Goal: Task Accomplishment & Management: Manage account settings

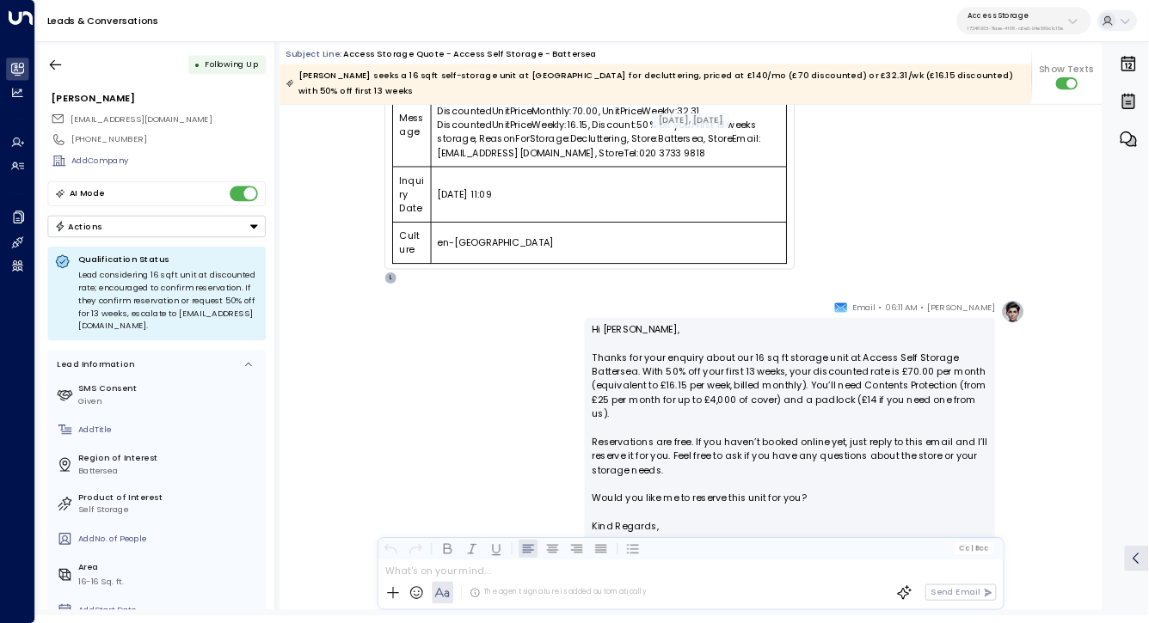
scroll to position [565, 0]
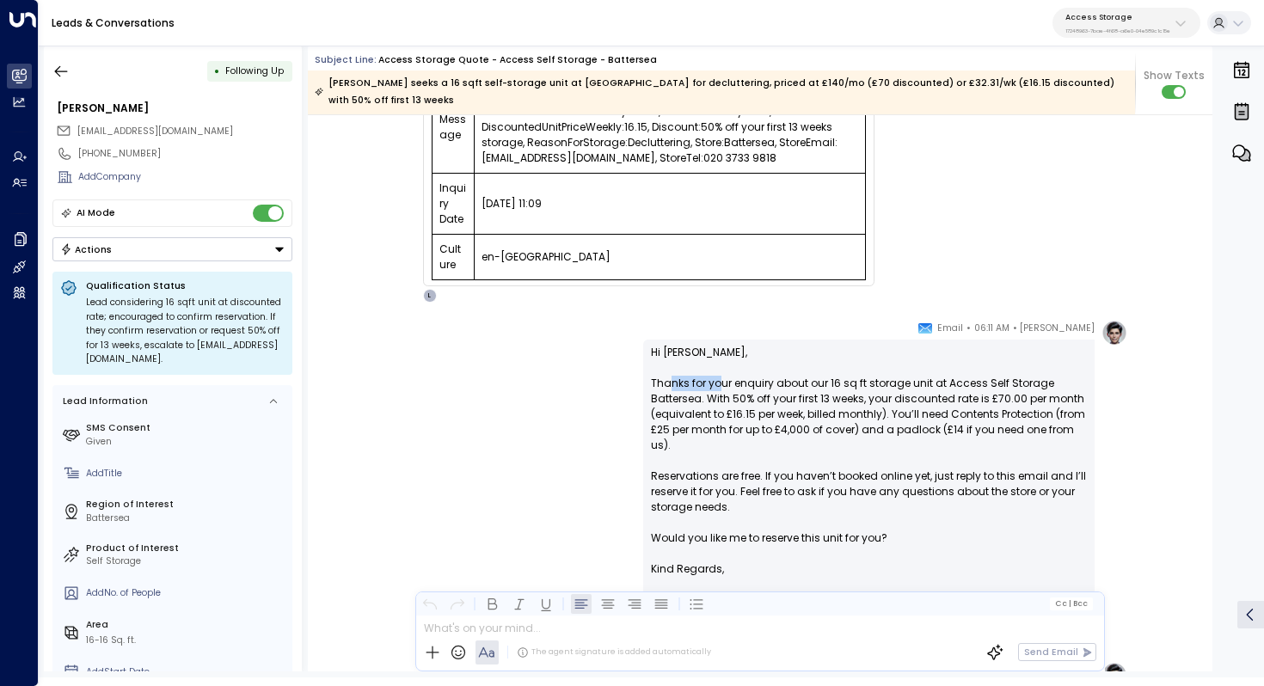
drag, startPoint x: 671, startPoint y: 364, endPoint x: 722, endPoint y: 364, distance: 51.6
click at [722, 364] on p "Hi Kari, Thanks for your enquiry about our 16 sq ft storage unit at Access Self…" at bounding box center [869, 453] width 436 height 217
drag, startPoint x: 719, startPoint y: 355, endPoint x: 830, endPoint y: 364, distance: 111.2
click at [830, 364] on p "Hi Kari, Thanks for your enquiry about our 16 sq ft storage unit at Access Self…" at bounding box center [869, 453] width 436 height 217
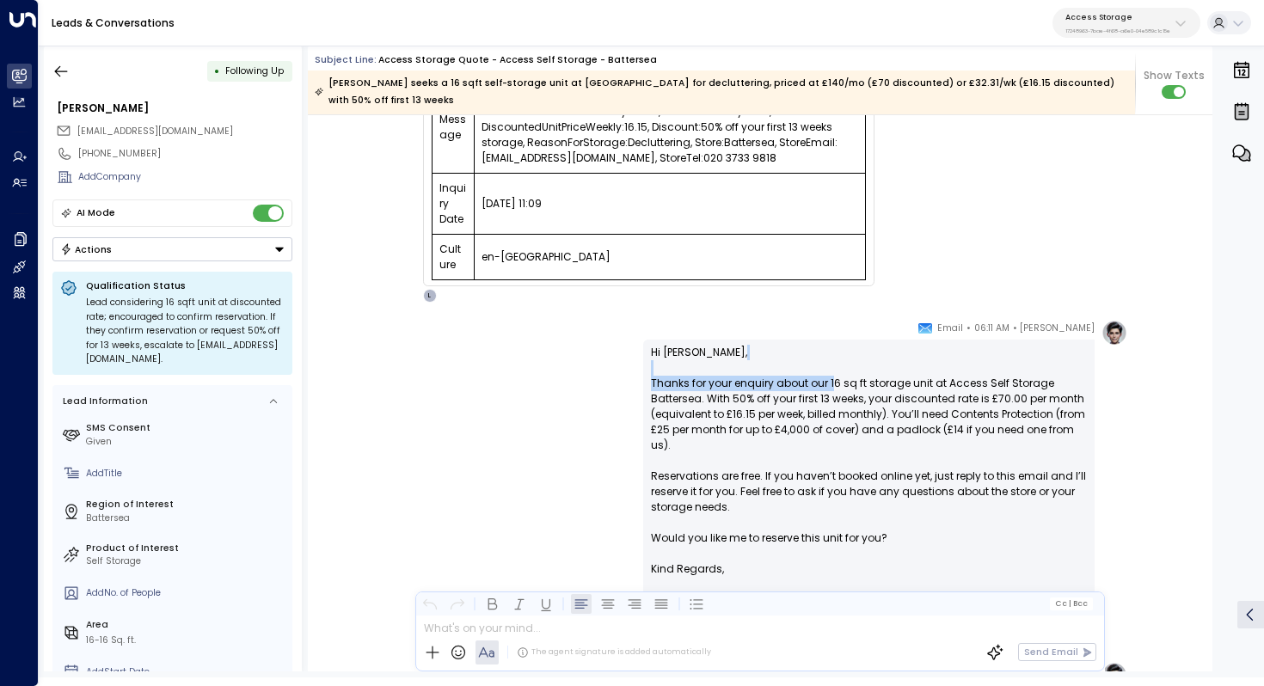
click at [830, 364] on p "Hi Kari, Thanks for your enquiry about our 16 sq ft storage unit at Access Self…" at bounding box center [869, 453] width 436 height 217
drag, startPoint x: 770, startPoint y: 363, endPoint x: 887, endPoint y: 363, distance: 116.9
click at [887, 363] on p "Hi Kari, Thanks for your enquiry about our 16 sq ft storage unit at Access Self…" at bounding box center [869, 453] width 436 height 217
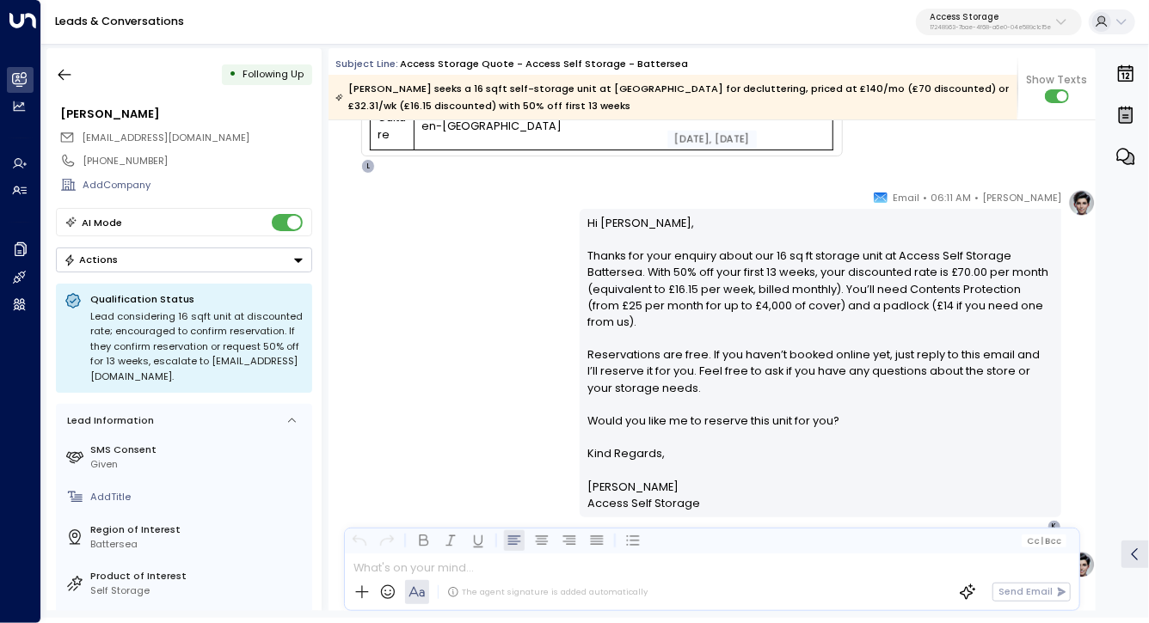
scroll to position [735, 0]
drag, startPoint x: 865, startPoint y: 256, endPoint x: 913, endPoint y: 256, distance: 48.1
click at [913, 256] on p "Hi Kari, Thanks for your enquiry about our 16 sq ft storage unit at Access Self…" at bounding box center [820, 331] width 465 height 231
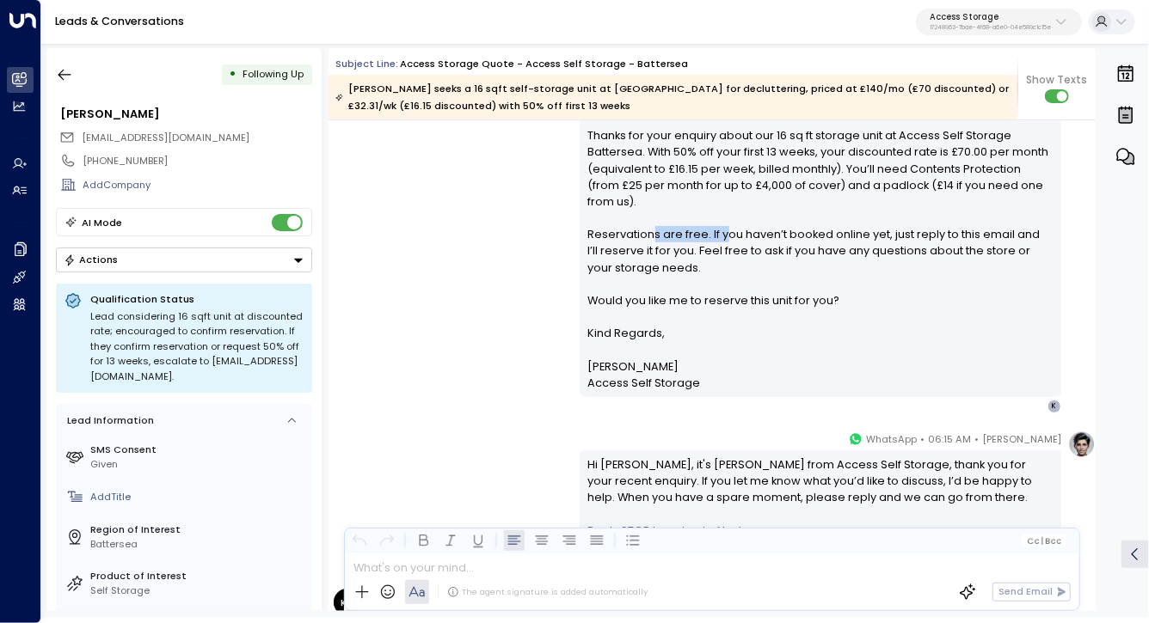
drag, startPoint x: 646, startPoint y: 227, endPoint x: 718, endPoint y: 235, distance: 71.8
click at [718, 235] on p "Hi Kari, Thanks for your enquiry about our 16 sq ft storage unit at Access Self…" at bounding box center [820, 210] width 465 height 231
drag, startPoint x: 660, startPoint y: 236, endPoint x: 842, endPoint y: 234, distance: 182.3
click at [842, 234] on p "Hi Kari, Thanks for your enquiry about our 16 sq ft storage unit at Access Self…" at bounding box center [820, 210] width 465 height 231
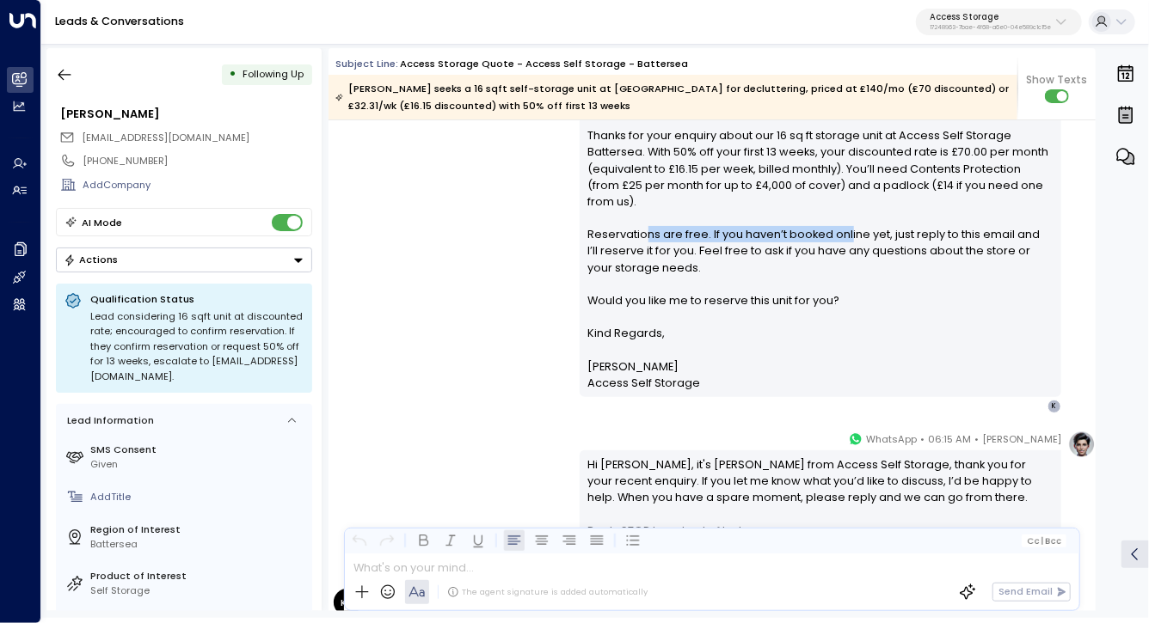
click at [842, 234] on p "Hi Kari, Thanks for your enquiry about our 16 sq ft storage unit at Access Self…" at bounding box center [820, 210] width 465 height 231
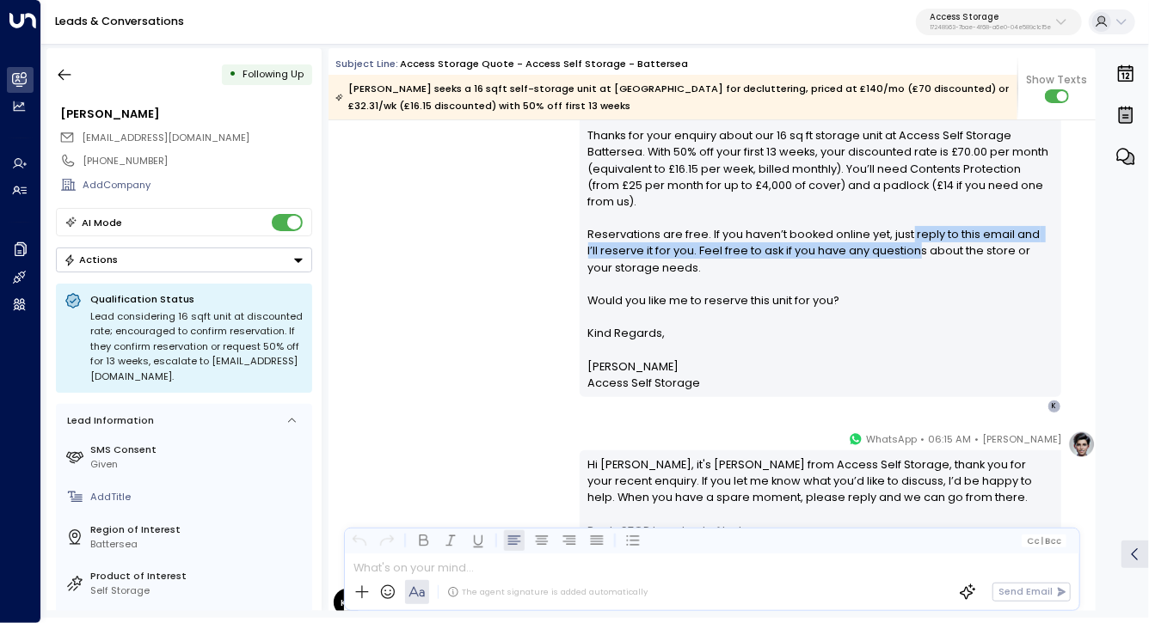
drag, startPoint x: 904, startPoint y: 236, endPoint x: 899, endPoint y: 248, distance: 13.6
click at [899, 248] on p "Hi Kari, Thanks for your enquiry about our 16 sq ft storage unit at Access Self…" at bounding box center [820, 210] width 465 height 231
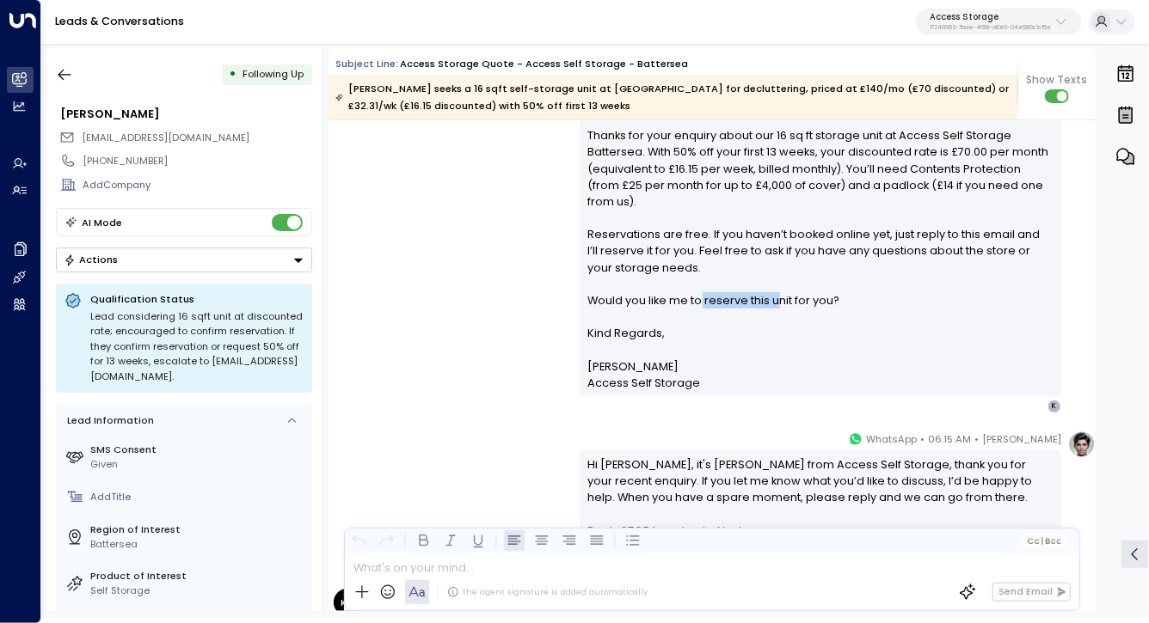
drag, startPoint x: 696, startPoint y: 299, endPoint x: 775, endPoint y: 299, distance: 78.2
click at [775, 299] on p "Hi Kari, Thanks for your enquiry about our 16 sq ft storage unit at Access Self…" at bounding box center [820, 210] width 465 height 231
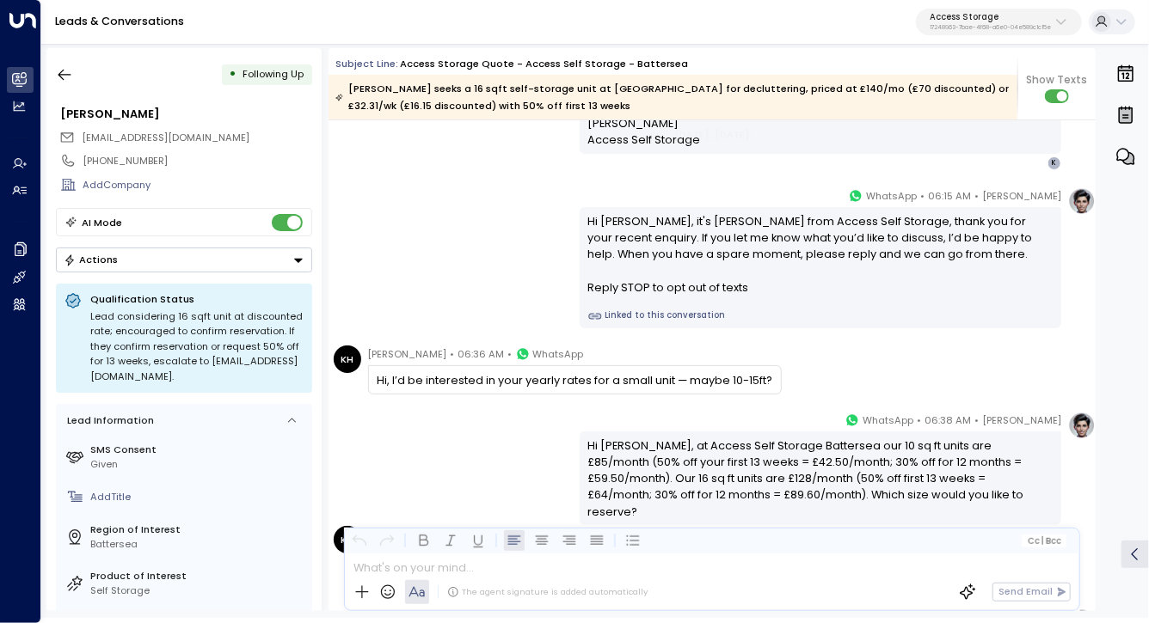
scroll to position [1110, 0]
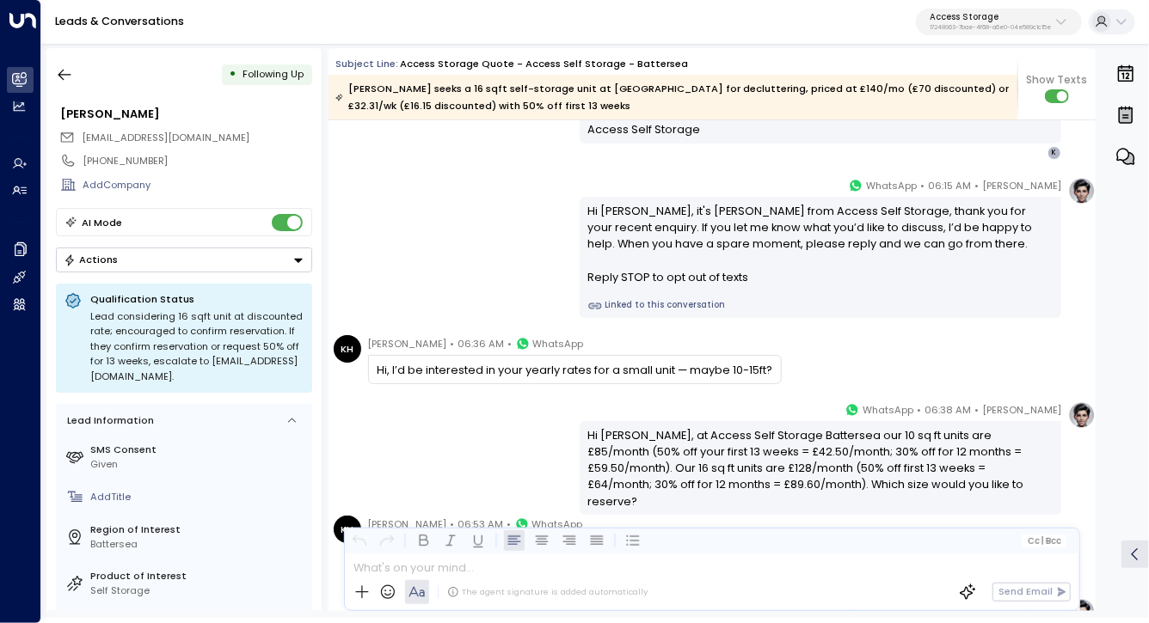
drag, startPoint x: 450, startPoint y: 380, endPoint x: 511, endPoint y: 380, distance: 60.2
click at [511, 380] on div "Hi, I’d be interested in your yearly rates for a small unit — maybe 10-15ft?" at bounding box center [575, 369] width 414 height 29
drag, startPoint x: 415, startPoint y: 367, endPoint x: 433, endPoint y: 367, distance: 18.1
click at [433, 367] on div "Hi, I’d be interested in your yearly rates for a small unit — maybe 10-15ft?" at bounding box center [574, 370] width 395 height 16
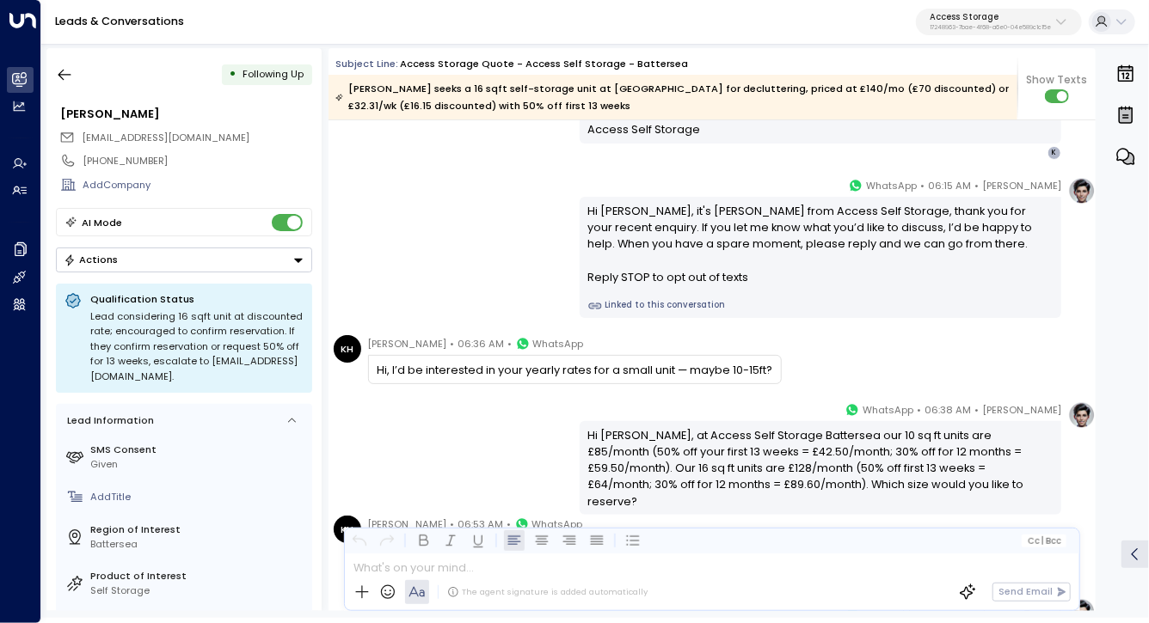
click at [654, 246] on div "Hi Kari, it's Laura Chambers from Access Self Storage, thank you for your recen…" at bounding box center [820, 244] width 465 height 83
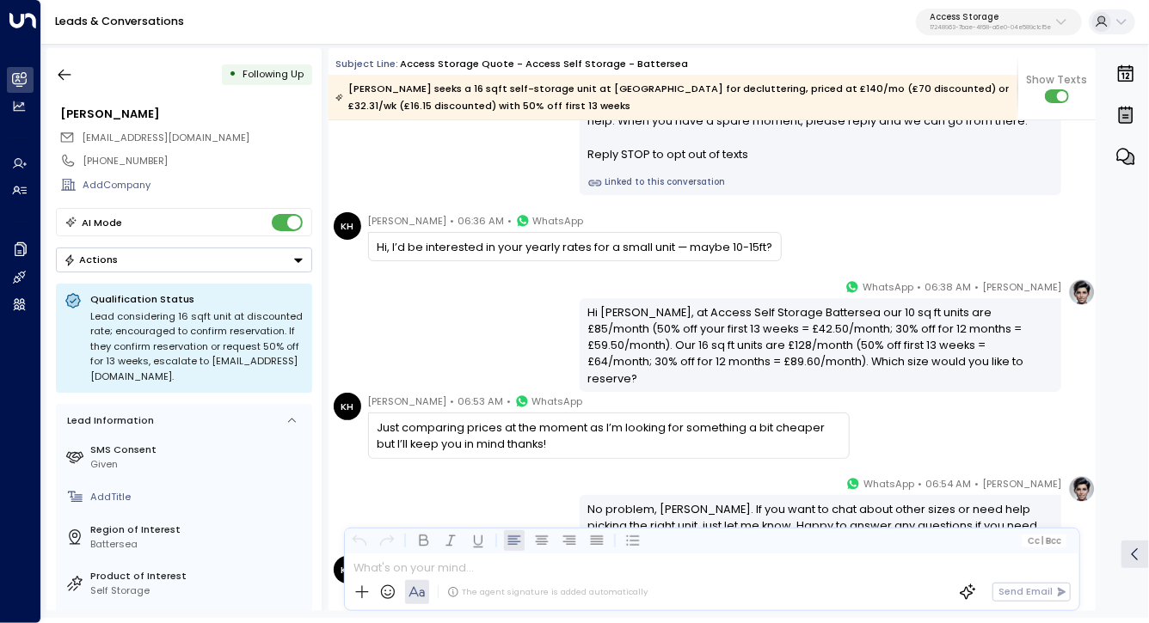
scroll to position [1234, 0]
drag, startPoint x: 530, startPoint y: 426, endPoint x: 544, endPoint y: 426, distance: 14.6
click at [544, 426] on div "Just comparing prices at the moment as I’m looking for something a bit cheaper …" at bounding box center [608, 435] width 463 height 33
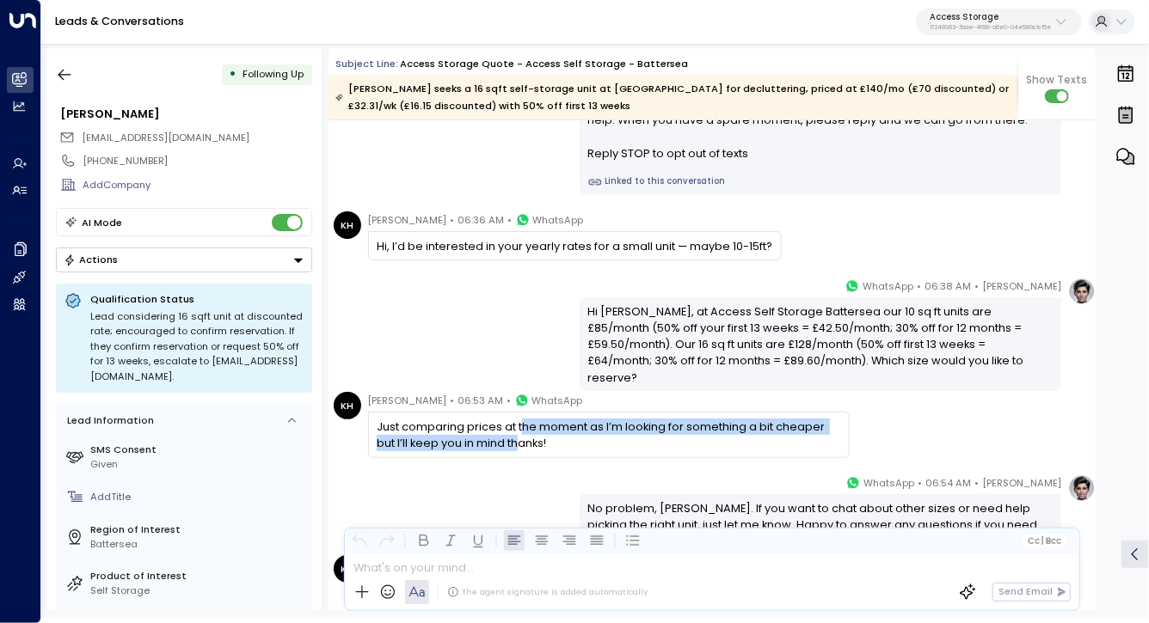
drag, startPoint x: 521, startPoint y: 426, endPoint x: 521, endPoint y: 439, distance: 12.9
click at [521, 439] on div "Just comparing prices at the moment as I’m looking for something a bit cheaper …" at bounding box center [608, 435] width 463 height 33
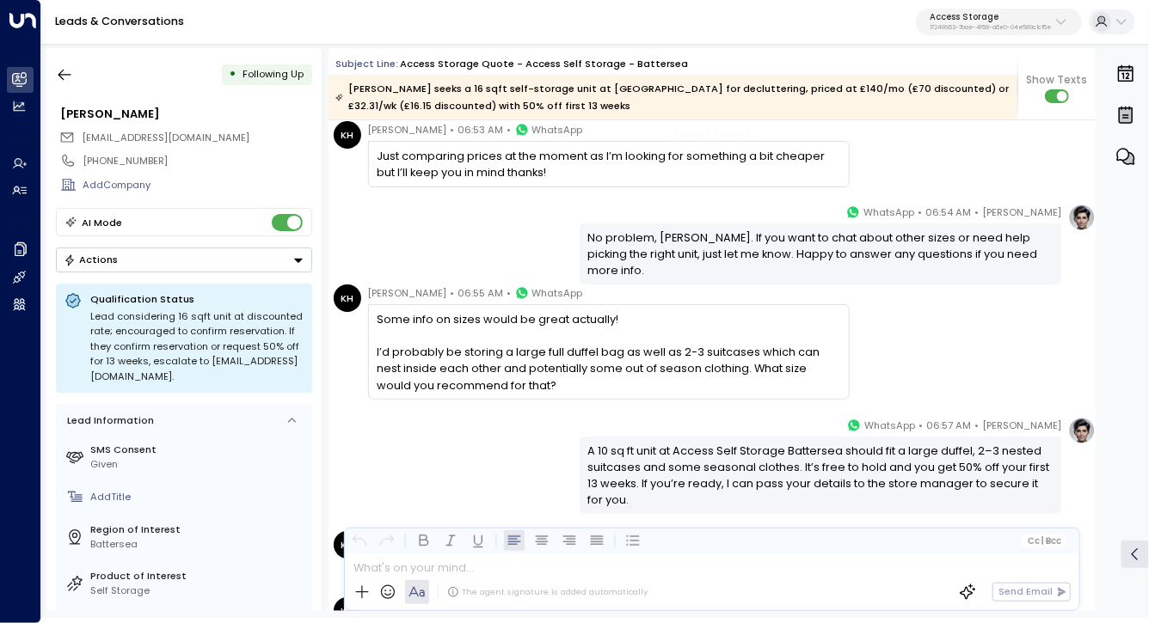
scroll to position [1524, 0]
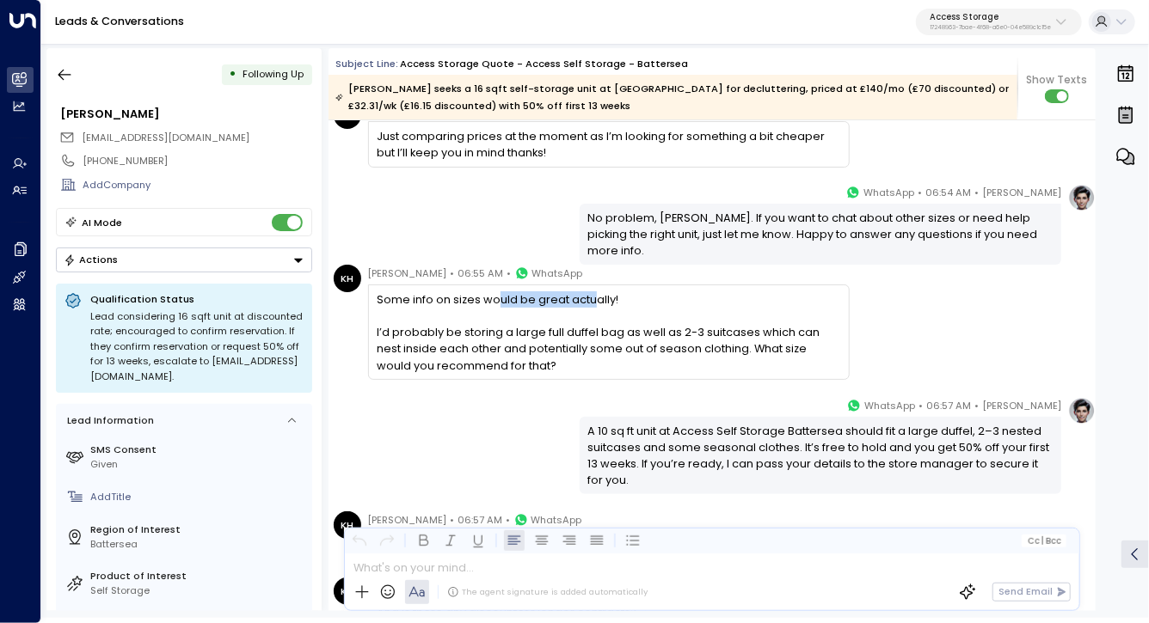
drag, startPoint x: 510, startPoint y: 300, endPoint x: 592, endPoint y: 300, distance: 82.5
click at [592, 300] on div "Some info on sizes would be great actually! I’d probably be storing a large ful…" at bounding box center [608, 332] width 463 height 83
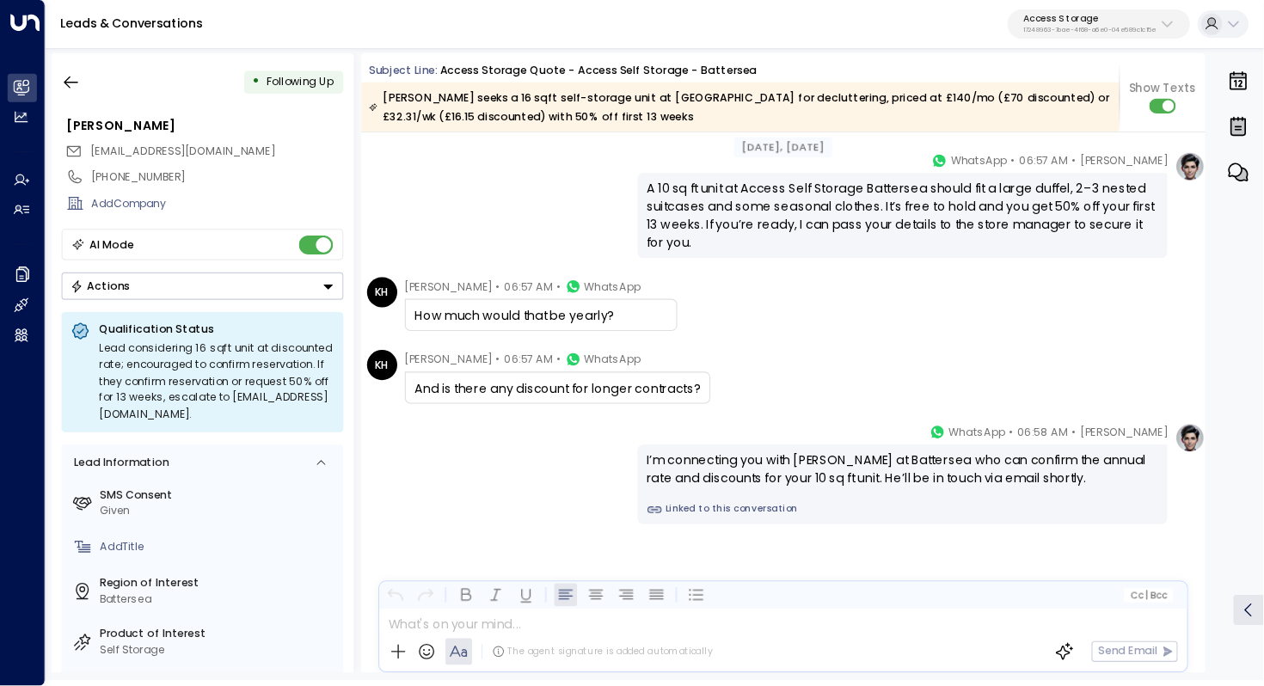
scroll to position [1785, 0]
drag, startPoint x: 516, startPoint y: 348, endPoint x: 595, endPoint y: 348, distance: 79.1
click at [595, 348] on div "And is there any discount for longer contracts?" at bounding box center [507, 352] width 260 height 16
drag, startPoint x: 606, startPoint y: 411, endPoint x: 830, endPoint y: 411, distance: 224.4
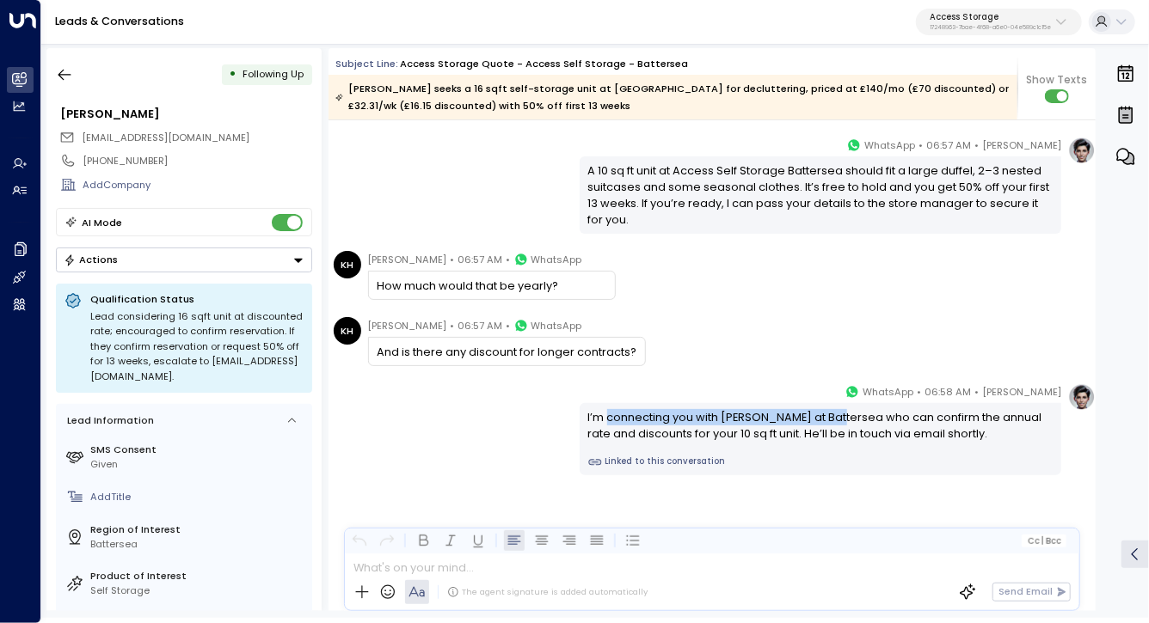
click at [830, 411] on div "I’m connecting you with David at Battersea who can confirm the annual rate and …" at bounding box center [820, 425] width 465 height 33
drag, startPoint x: 729, startPoint y: 416, endPoint x: 729, endPoint y: 426, distance: 10.3
click at [729, 426] on div "I’m connecting you with David at Battersea who can confirm the annual rate and …" at bounding box center [820, 425] width 465 height 33
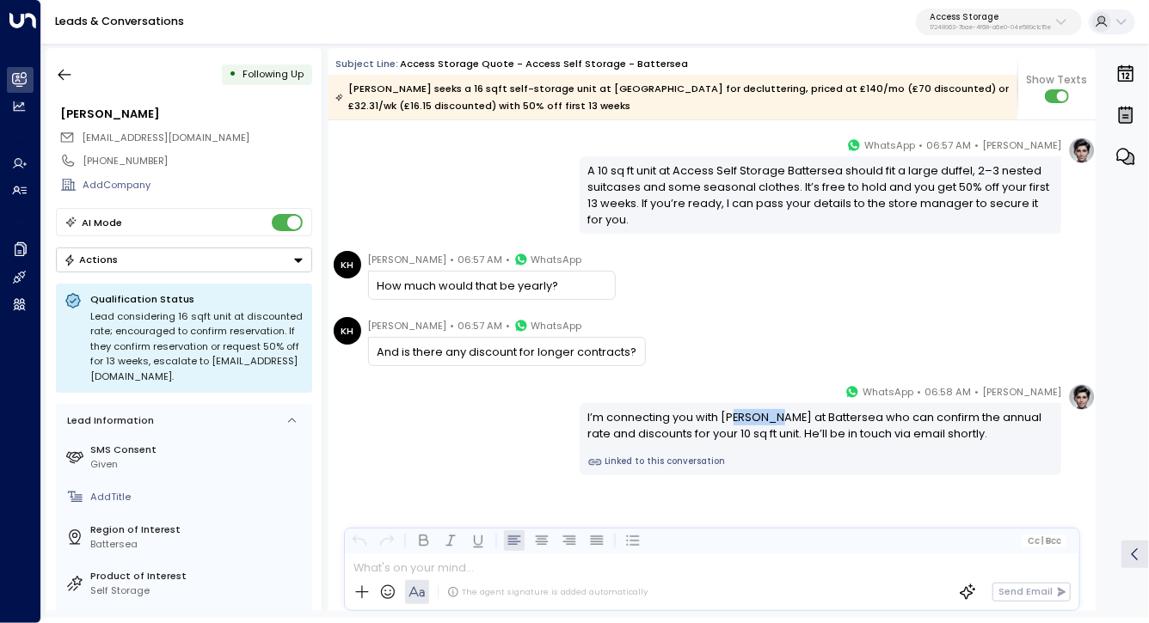
drag, startPoint x: 731, startPoint y: 418, endPoint x: 770, endPoint y: 418, distance: 39.5
click at [770, 418] on div "I’m connecting you with David at Battersea who can confirm the annual rate and …" at bounding box center [820, 425] width 465 height 33
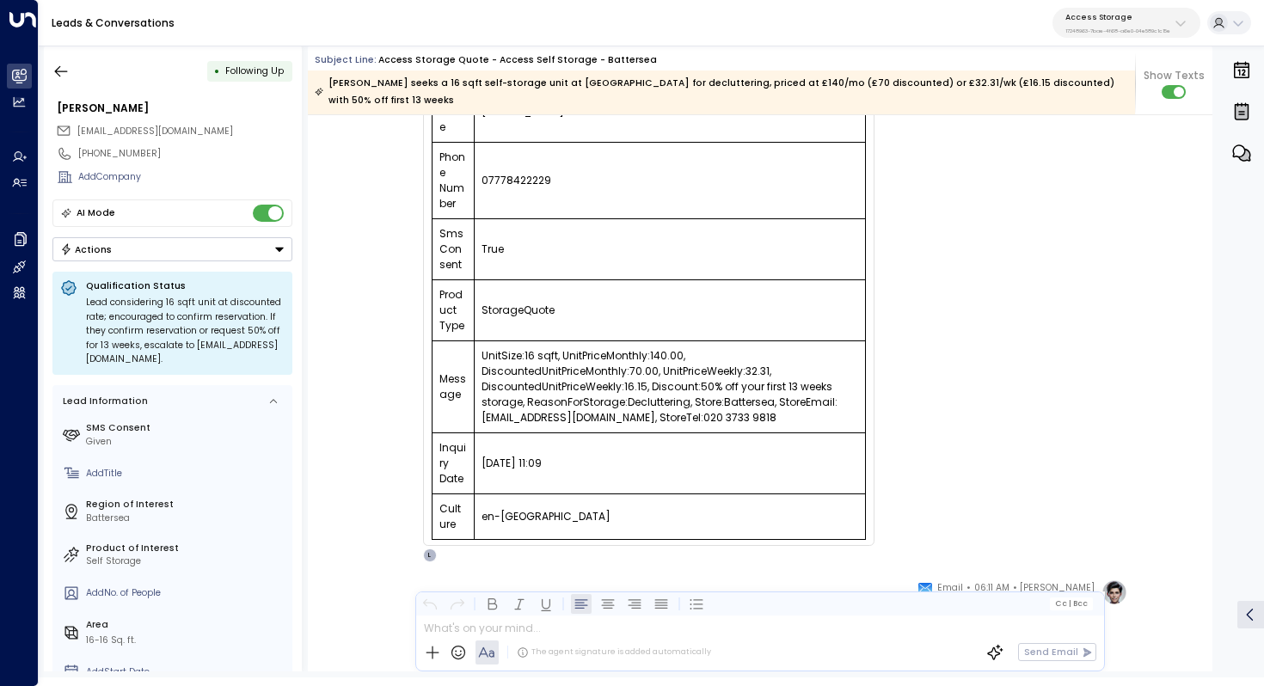
scroll to position [312, 0]
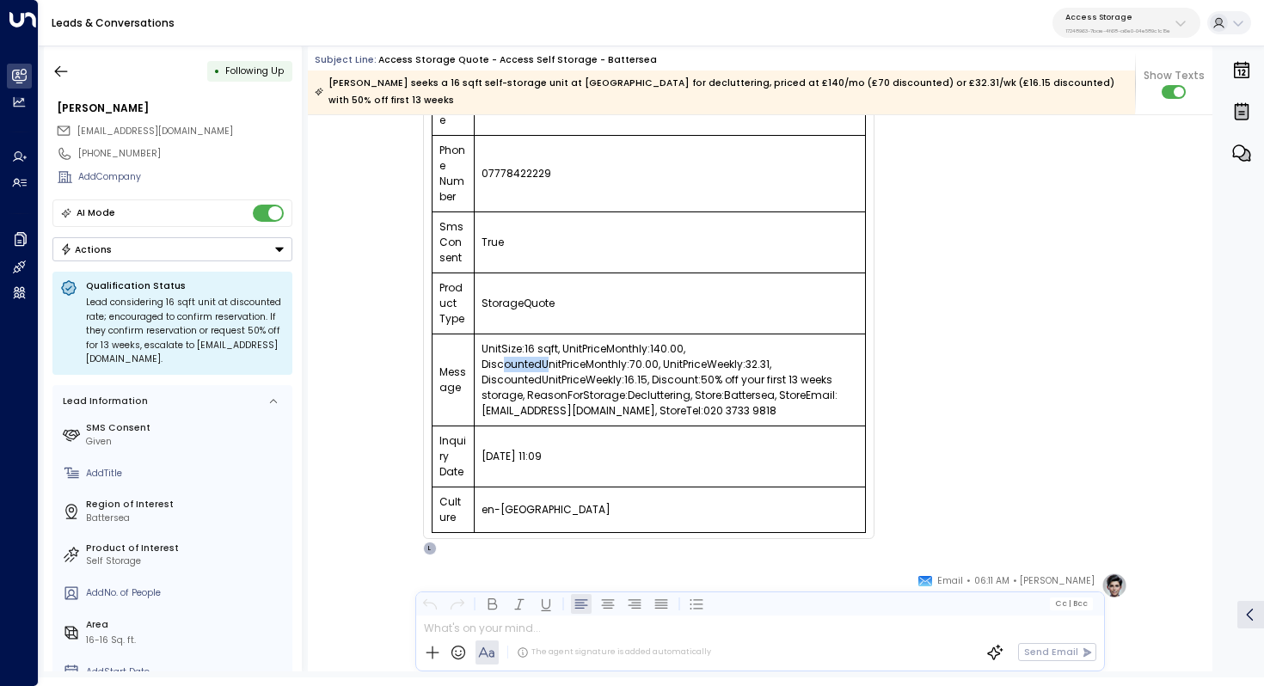
drag, startPoint x: 503, startPoint y: 347, endPoint x: 544, endPoint y: 347, distance: 41.3
click at [544, 347] on td "UnitSize:16 sqft, UnitPriceMonthly:140.00, DiscountedUnitPriceMonthly:70.00, Un…" at bounding box center [670, 380] width 392 height 92
click at [604, 345] on td "UnitSize:16 sqft, UnitPriceMonthly:140.00, DiscountedUnitPriceMonthly:70.00, Un…" at bounding box center [670, 380] width 392 height 92
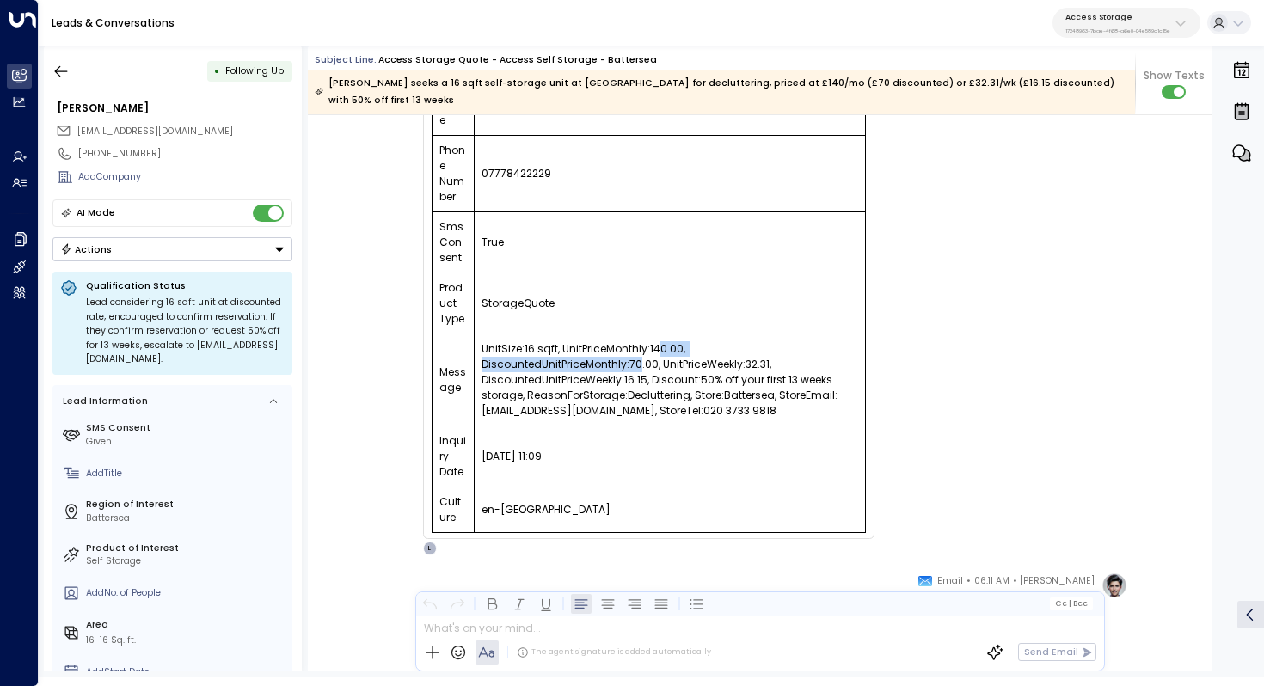
drag, startPoint x: 638, startPoint y: 339, endPoint x: 654, endPoint y: 339, distance: 16.3
click at [654, 339] on td "UnitSize:16 sqft, UnitPriceMonthly:140.00, DiscountedUnitPriceMonthly:70.00, Un…" at bounding box center [670, 380] width 392 height 92
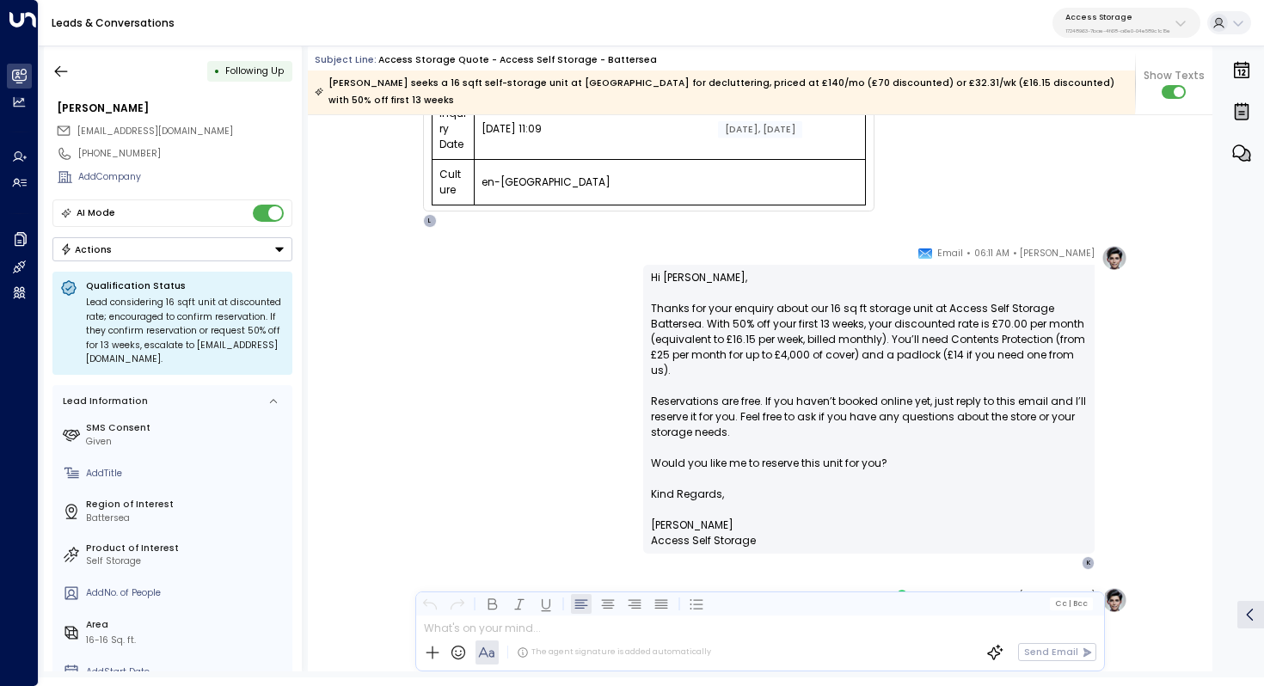
scroll to position [641, 0]
drag, startPoint x: 679, startPoint y: 378, endPoint x: 738, endPoint y: 385, distance: 58.9
click at [738, 385] on p "Hi Kari, Thanks for your enquiry about our 16 sq ft storage unit at Access Self…" at bounding box center [869, 376] width 436 height 217
drag, startPoint x: 709, startPoint y: 444, endPoint x: 754, endPoint y: 444, distance: 44.7
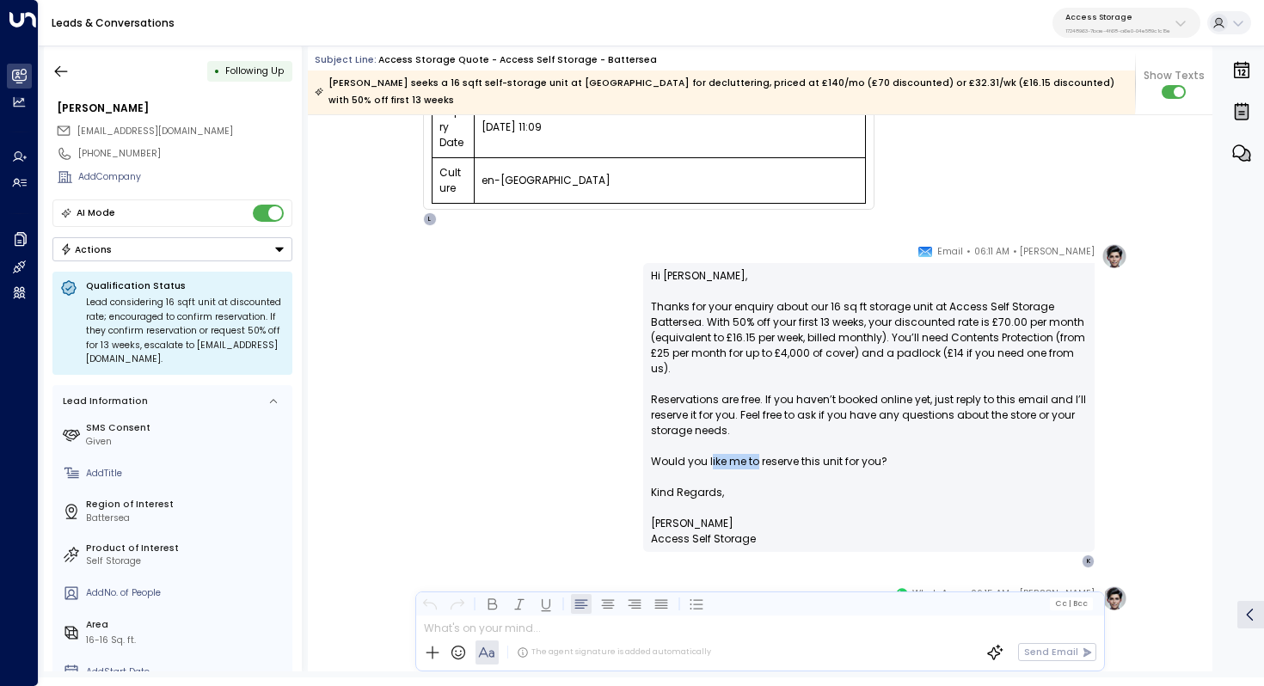
click at [754, 444] on p "Hi Kari, Thanks for your enquiry about our 16 sq ft storage unit at Access Self…" at bounding box center [869, 376] width 436 height 217
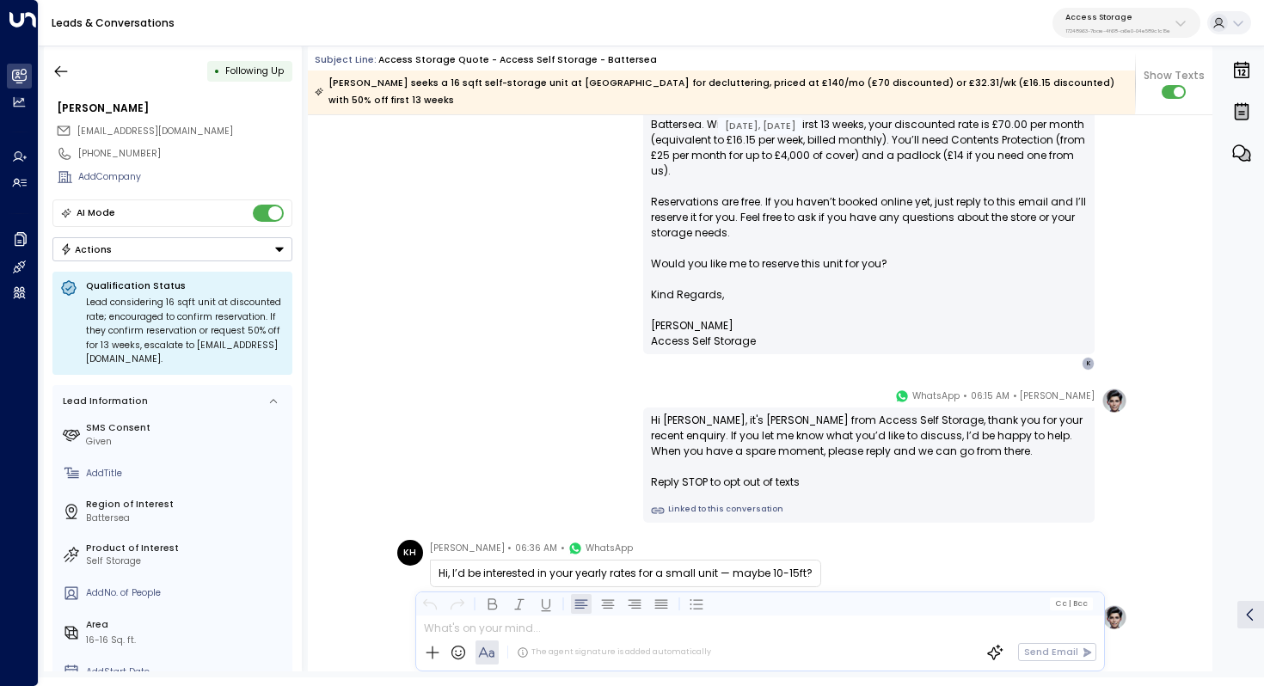
scroll to position [916, 0]
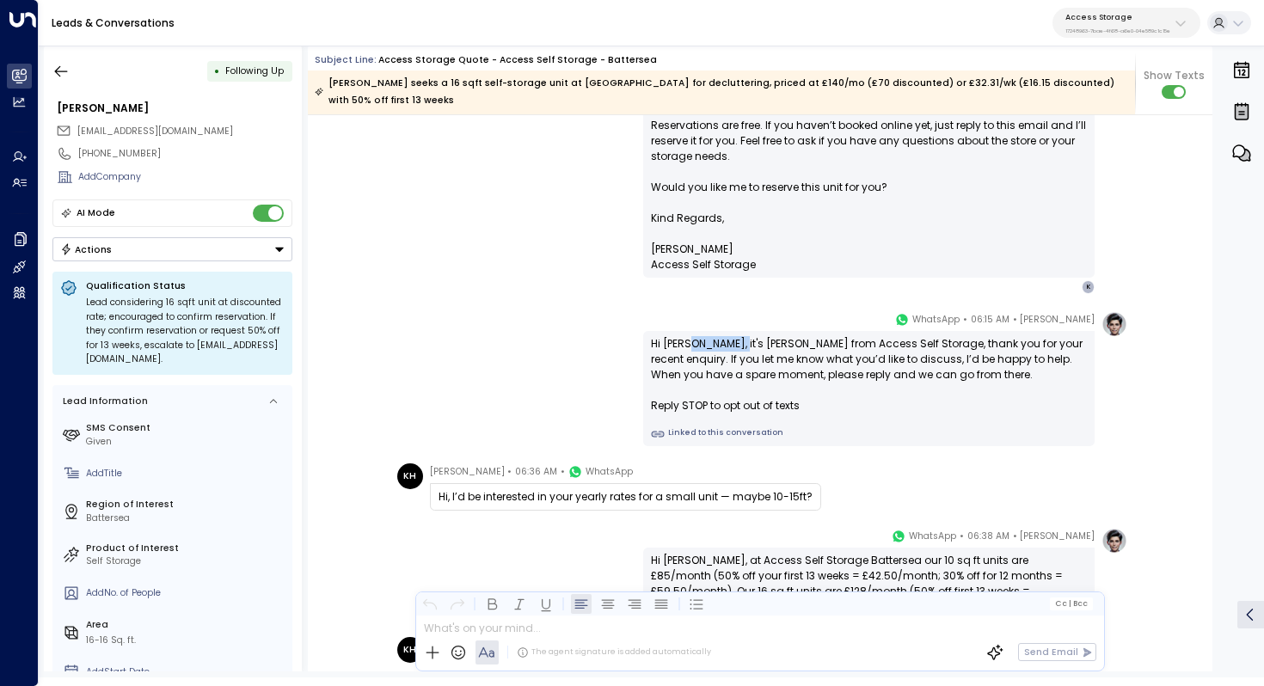
drag, startPoint x: 684, startPoint y: 330, endPoint x: 723, endPoint y: 330, distance: 38.7
click at [723, 336] on div "Hi Kari, it's Laura Chambers from Access Self Storage, thank you for your recen…" at bounding box center [869, 374] width 436 height 77
drag, startPoint x: 829, startPoint y: 331, endPoint x: 829, endPoint y: 345, distance: 13.8
click at [829, 345] on div "Hi Kari, it's Laura Chambers from Access Self Storage, thank you for your recen…" at bounding box center [869, 374] width 436 height 77
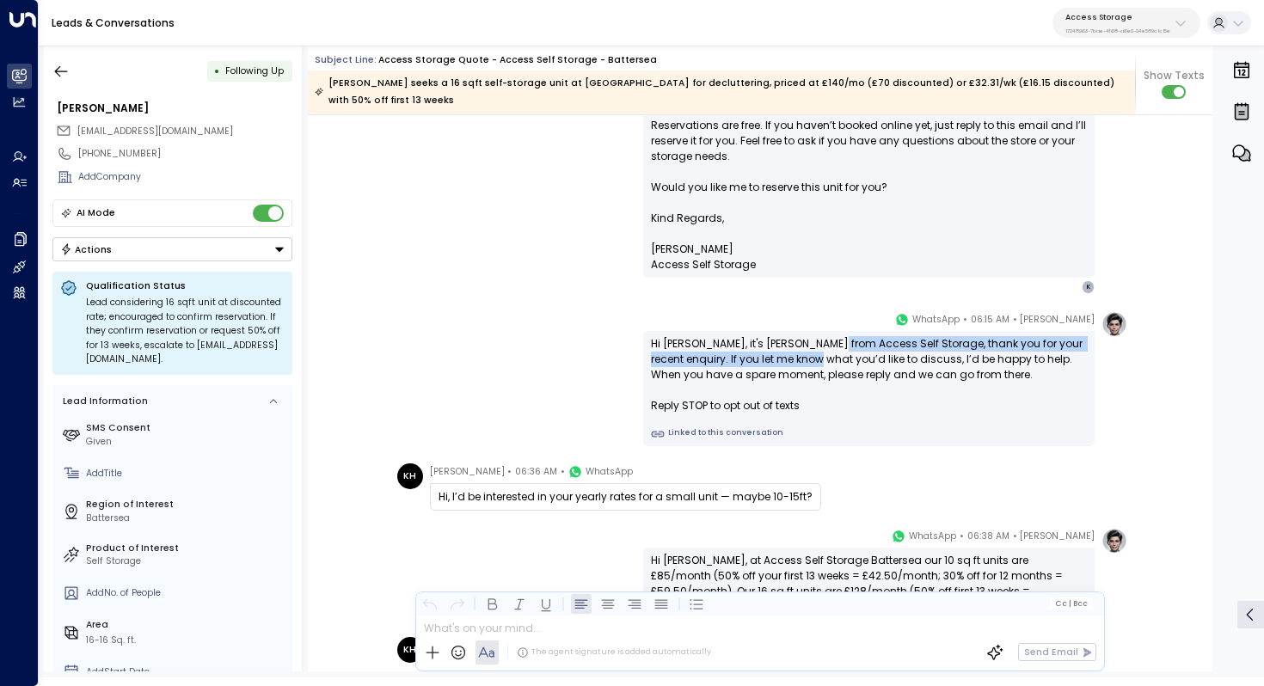
click at [829, 345] on div "Hi Kari, it's Laura Chambers from Access Self Storage, thank you for your recen…" at bounding box center [869, 374] width 436 height 77
click at [882, 347] on div "Hi Kari, it's Laura Chambers from Access Self Storage, thank you for your recen…" at bounding box center [869, 374] width 436 height 77
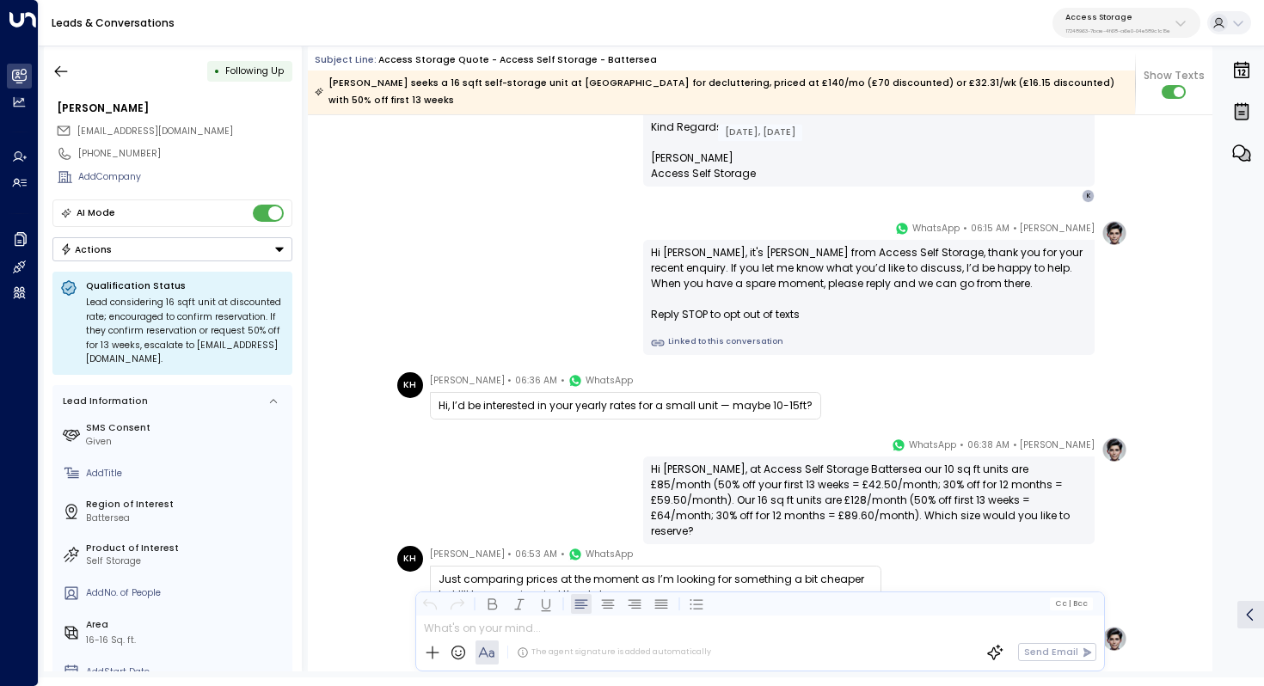
scroll to position [1035, 0]
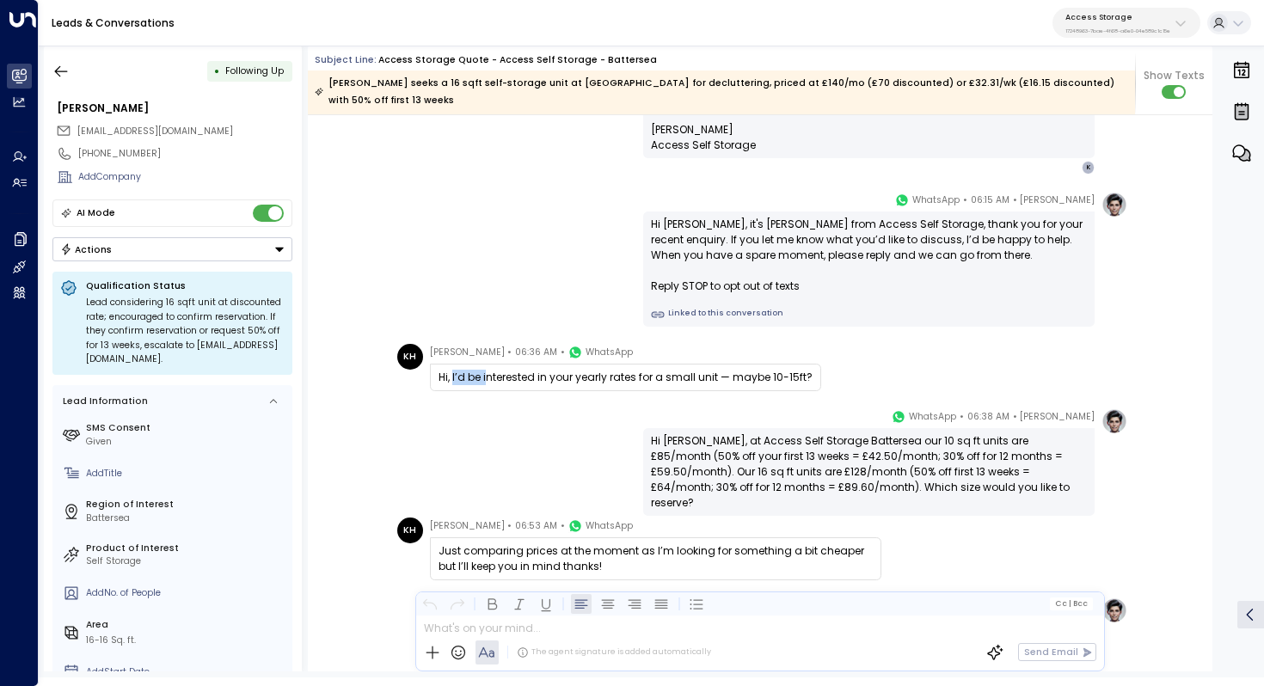
drag, startPoint x: 450, startPoint y: 358, endPoint x: 499, endPoint y: 360, distance: 48.2
click at [498, 370] on div "Hi, I’d be interested in your yearly rates for a small unit — maybe 10-15ft?" at bounding box center [625, 377] width 374 height 15
click at [499, 370] on div "Hi, I’d be interested in your yearly rates for a small unit — maybe 10-15ft?" at bounding box center [625, 377] width 374 height 15
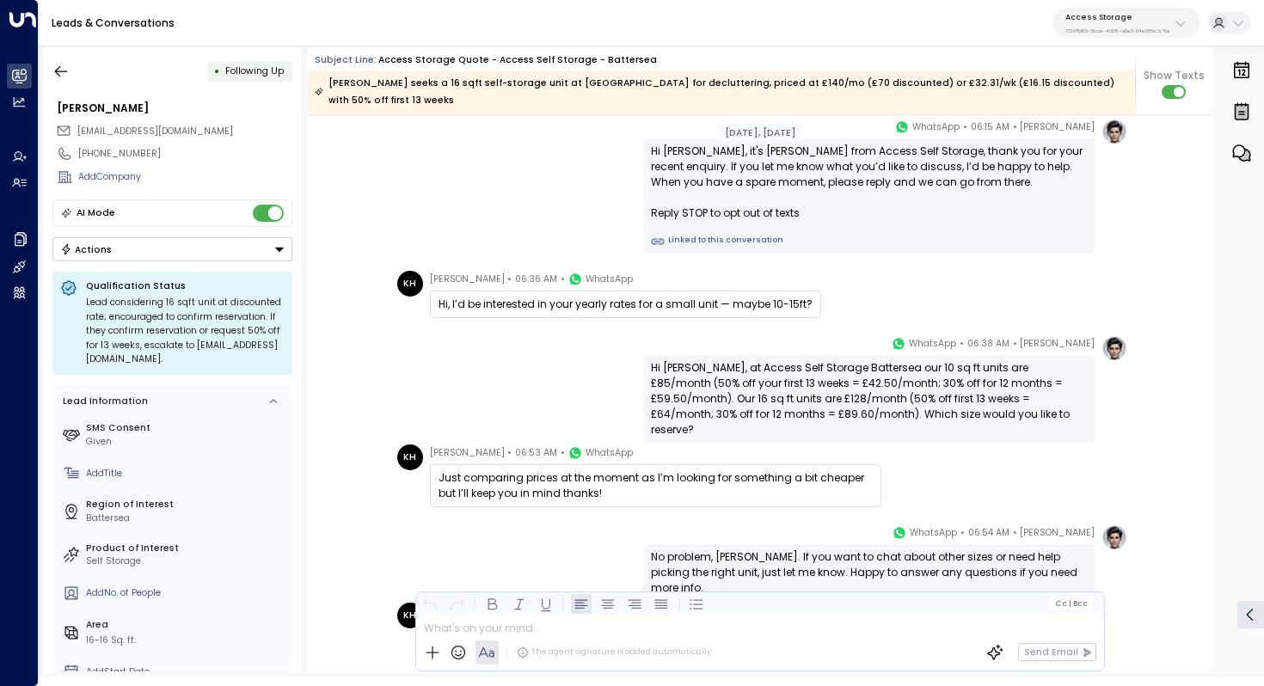
scroll to position [1113, 0]
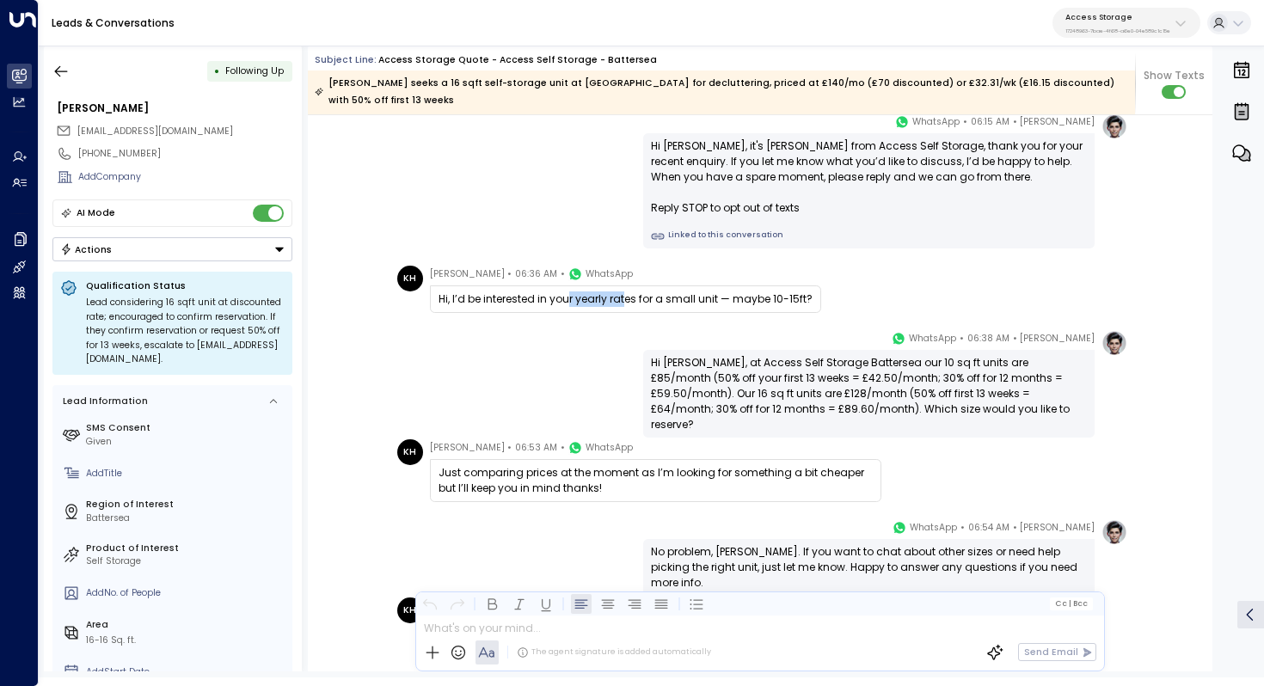
drag, startPoint x: 566, startPoint y: 282, endPoint x: 622, endPoint y: 288, distance: 56.2
click at [622, 291] on div "Hi, I’d be interested in your yearly rates for a small unit — maybe 10-15ft?" at bounding box center [625, 298] width 374 height 15
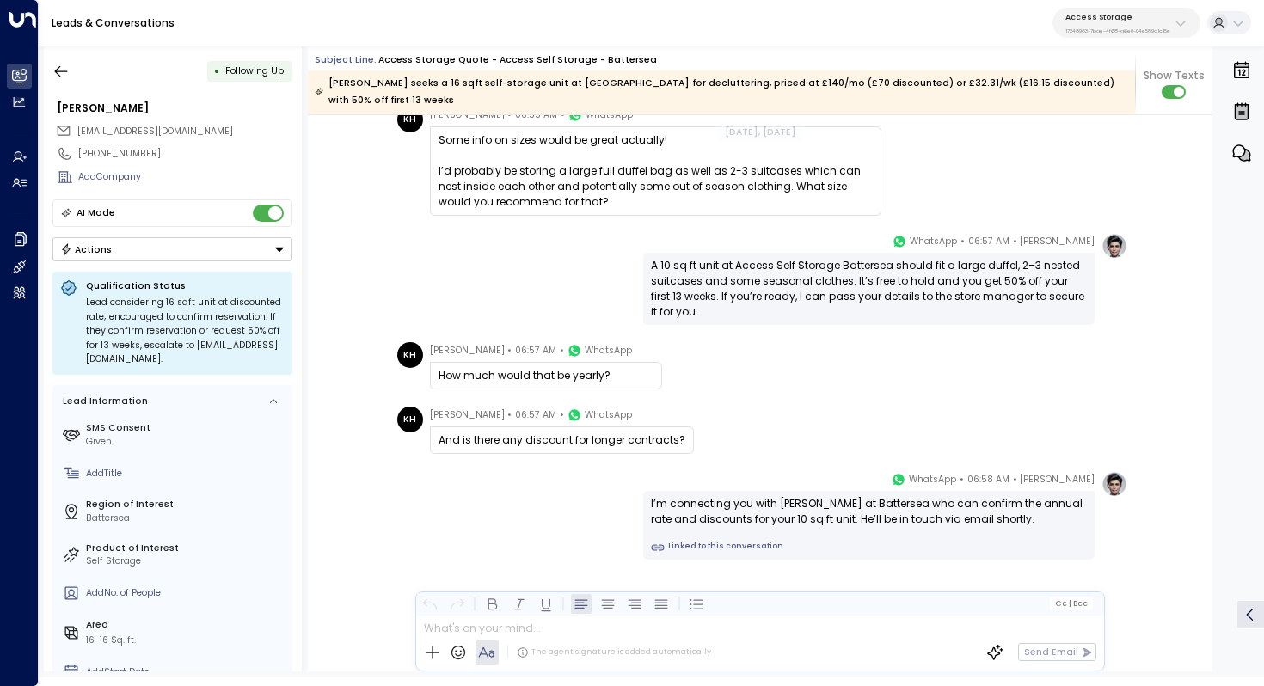
scroll to position [1604, 0]
drag, startPoint x: 487, startPoint y: 420, endPoint x: 710, endPoint y: 432, distance: 223.8
click at [710, 432] on div "KH Kari Hoover • 06:57 AM • WhatsApp And is there any discount for longer contr…" at bounding box center [762, 430] width 731 height 47
drag, startPoint x: 711, startPoint y: 484, endPoint x: 759, endPoint y: 484, distance: 48.1
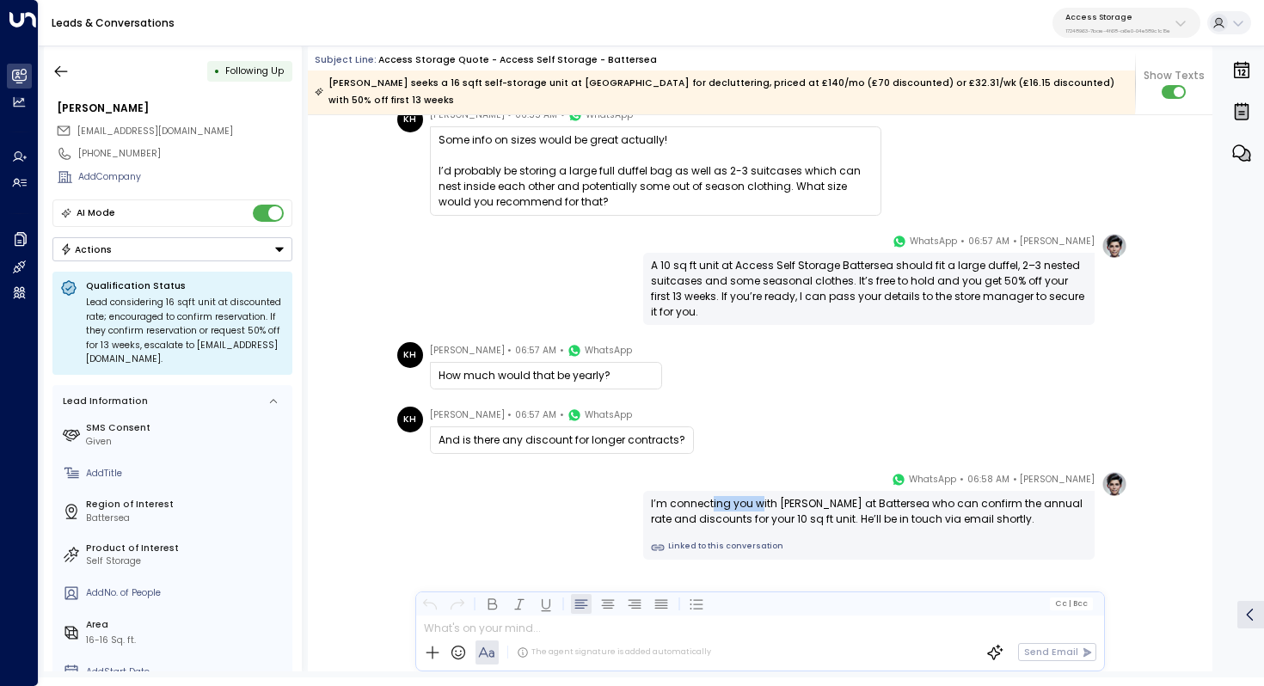
click at [759, 496] on div "I’m connecting you with David at Battersea who can confirm the annual rate and …" at bounding box center [869, 511] width 436 height 31
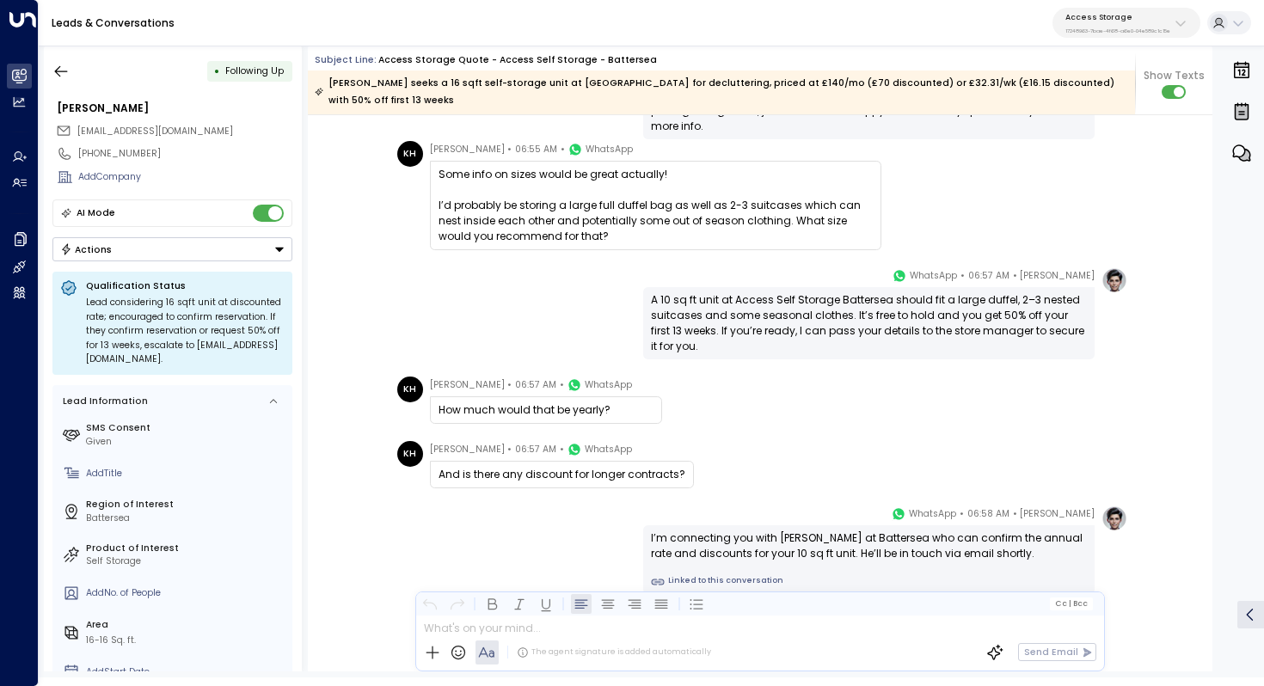
scroll to position [1553, 0]
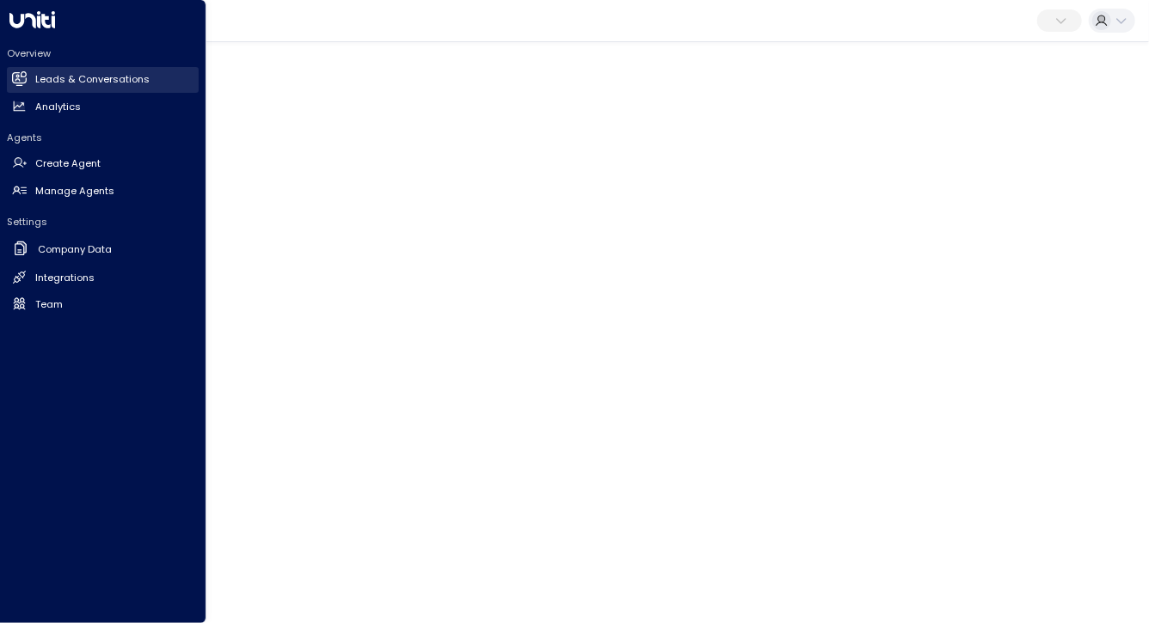
click at [132, 82] on h2 "Leads & Conversations" at bounding box center [92, 79] width 114 height 15
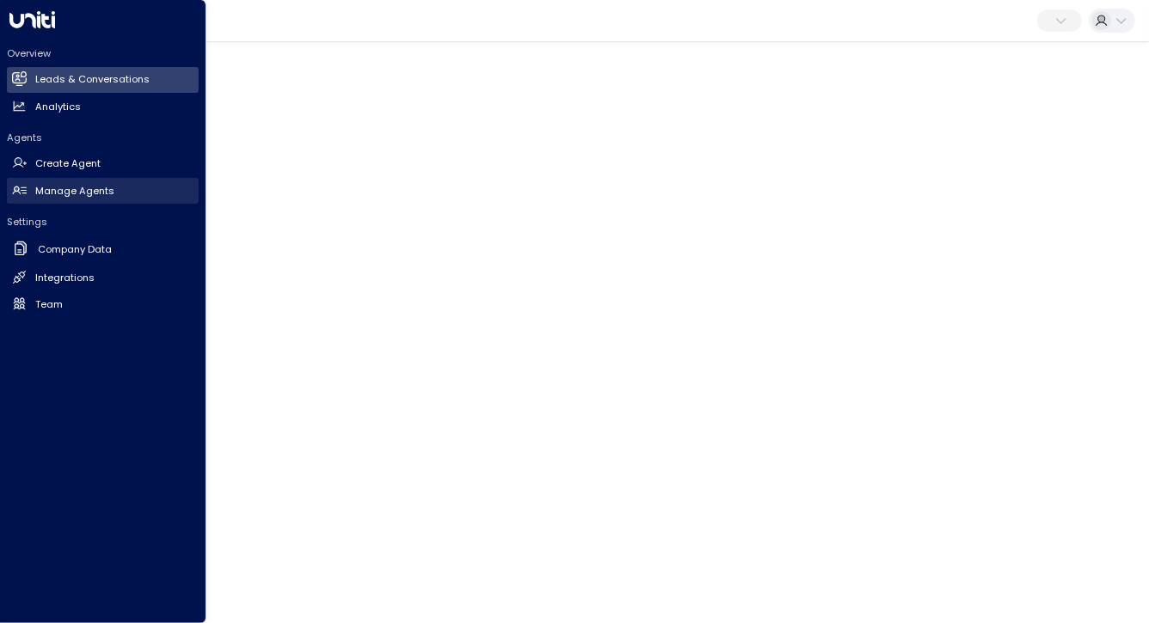
click at [86, 193] on h2 "Manage Agents" at bounding box center [74, 191] width 79 height 15
click at [95, 193] on h2 "Manage Agents" at bounding box center [74, 191] width 79 height 15
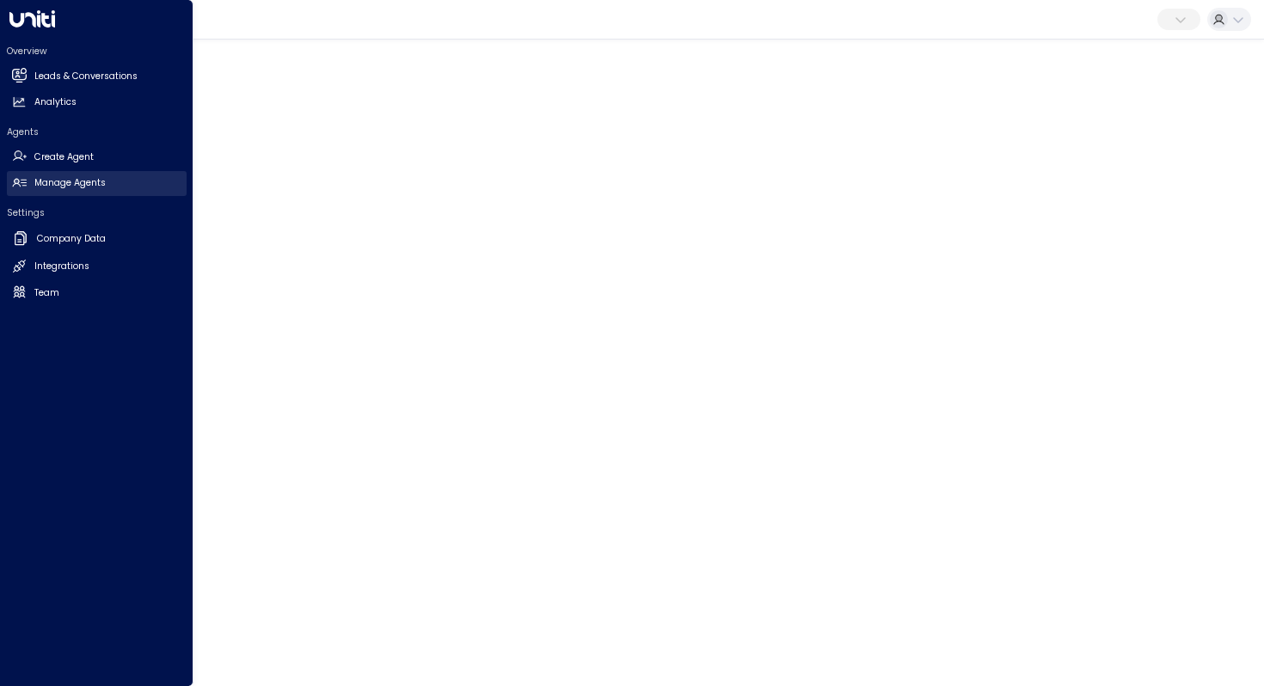
click at [44, 189] on h2 "Manage Agents" at bounding box center [69, 183] width 71 height 14
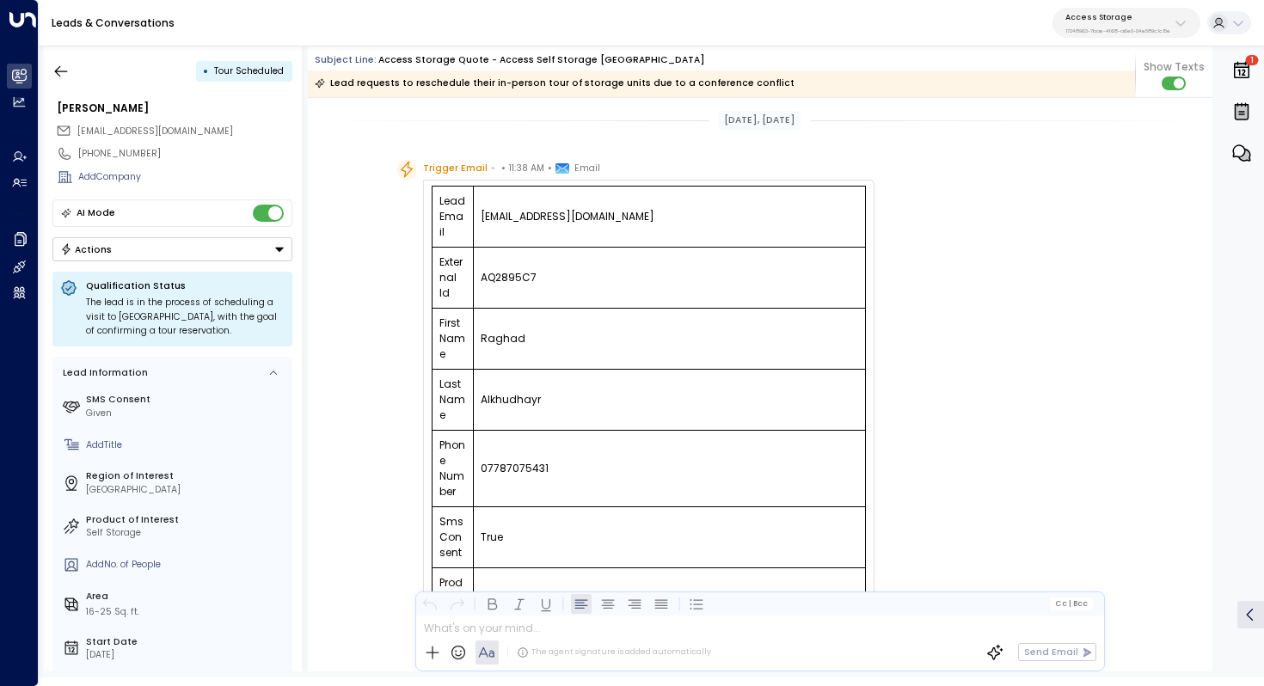
scroll to position [124, 0]
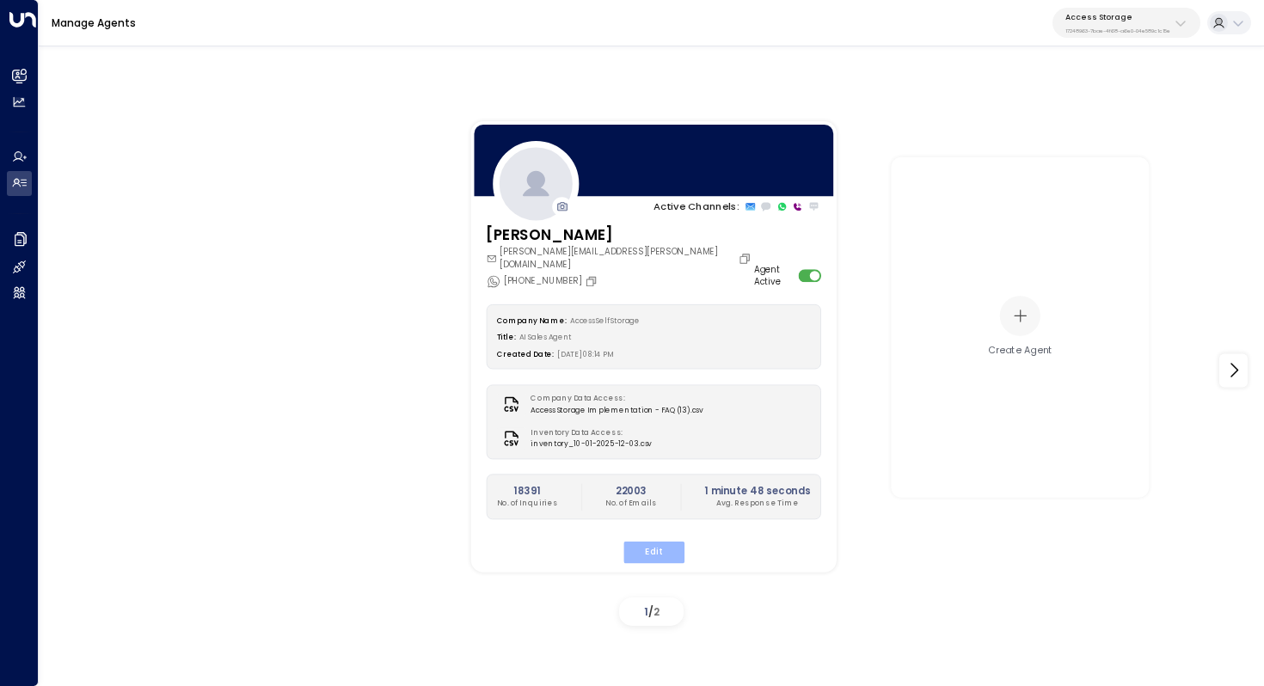
click at [661, 541] on button "Edit" at bounding box center [652, 552] width 61 height 22
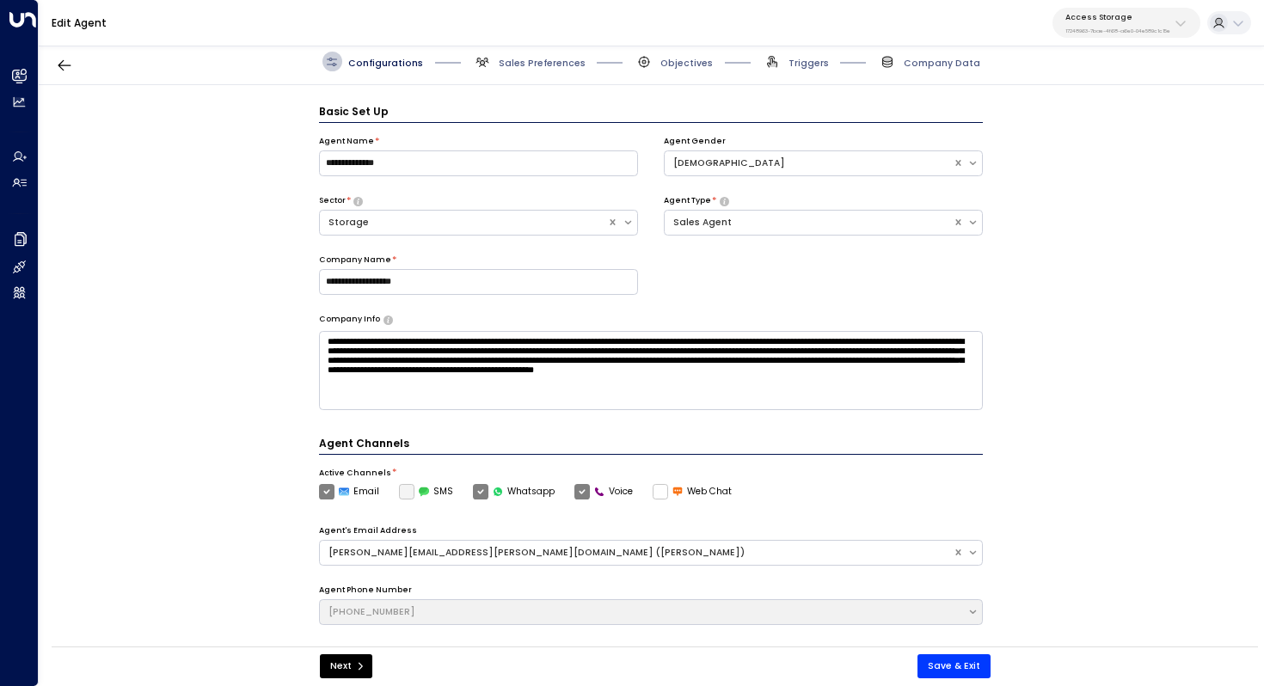
scroll to position [19, 0]
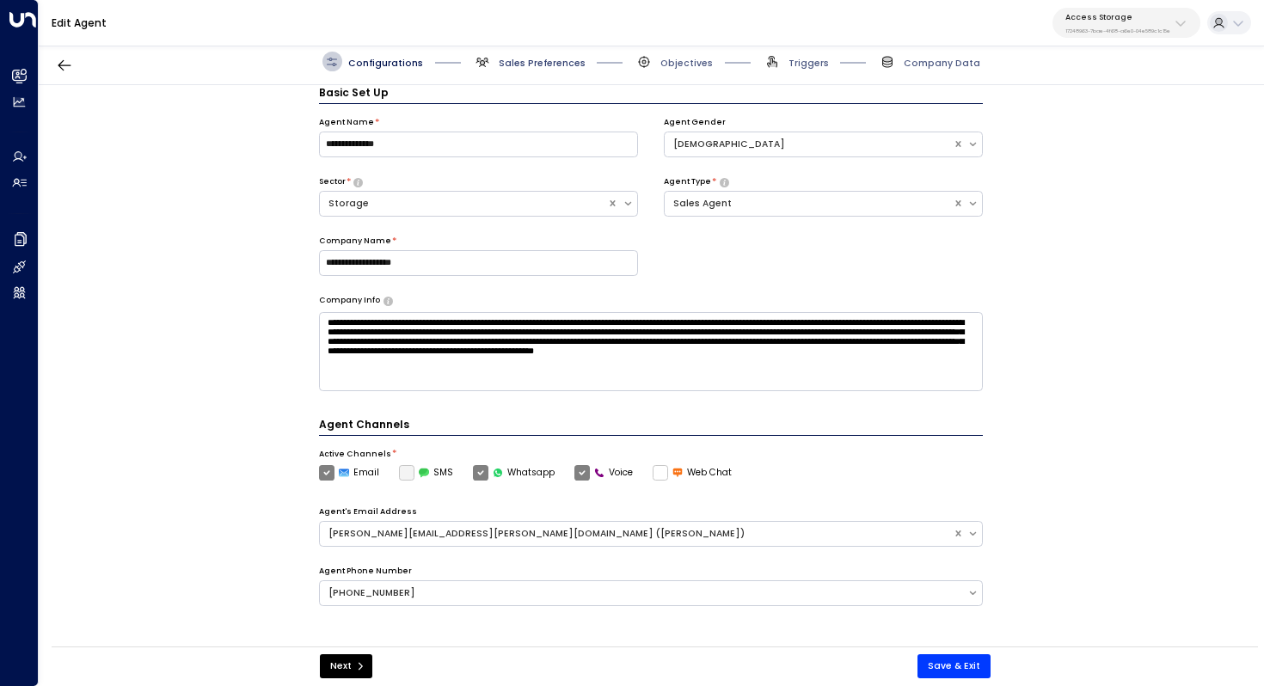
click at [554, 66] on span "Sales Preferences" at bounding box center [542, 63] width 87 height 13
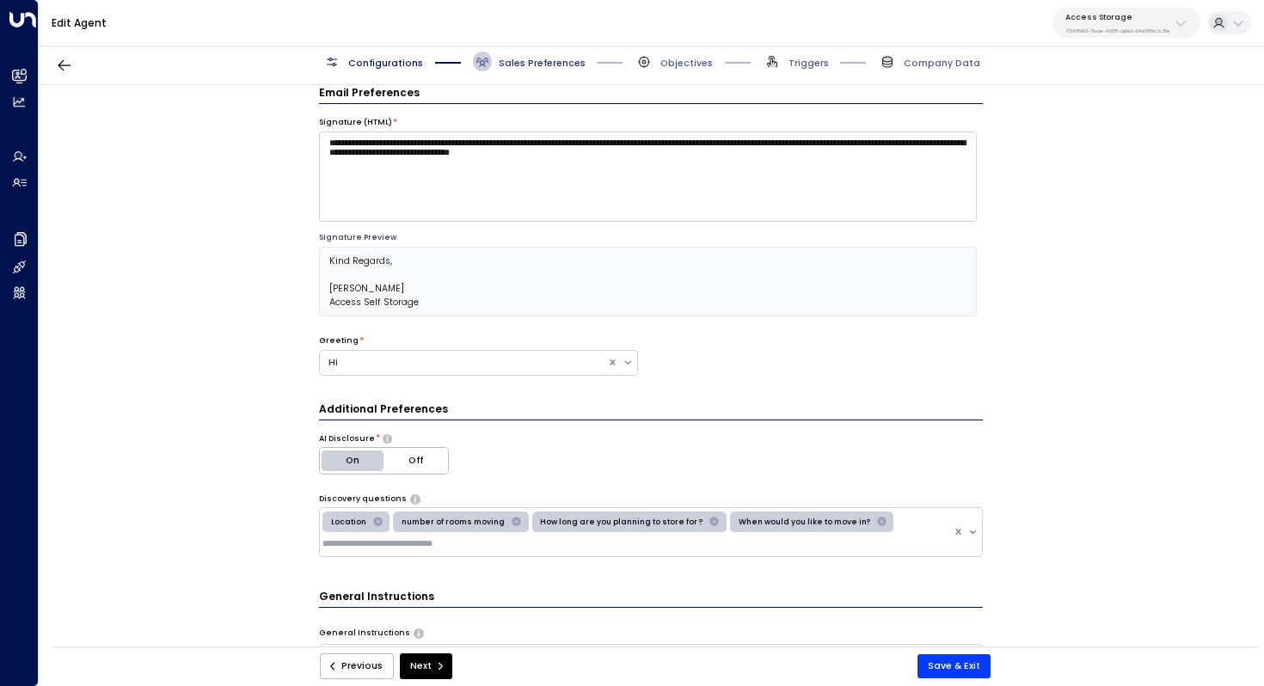
click at [553, 64] on span "Sales Preferences" at bounding box center [542, 63] width 87 height 13
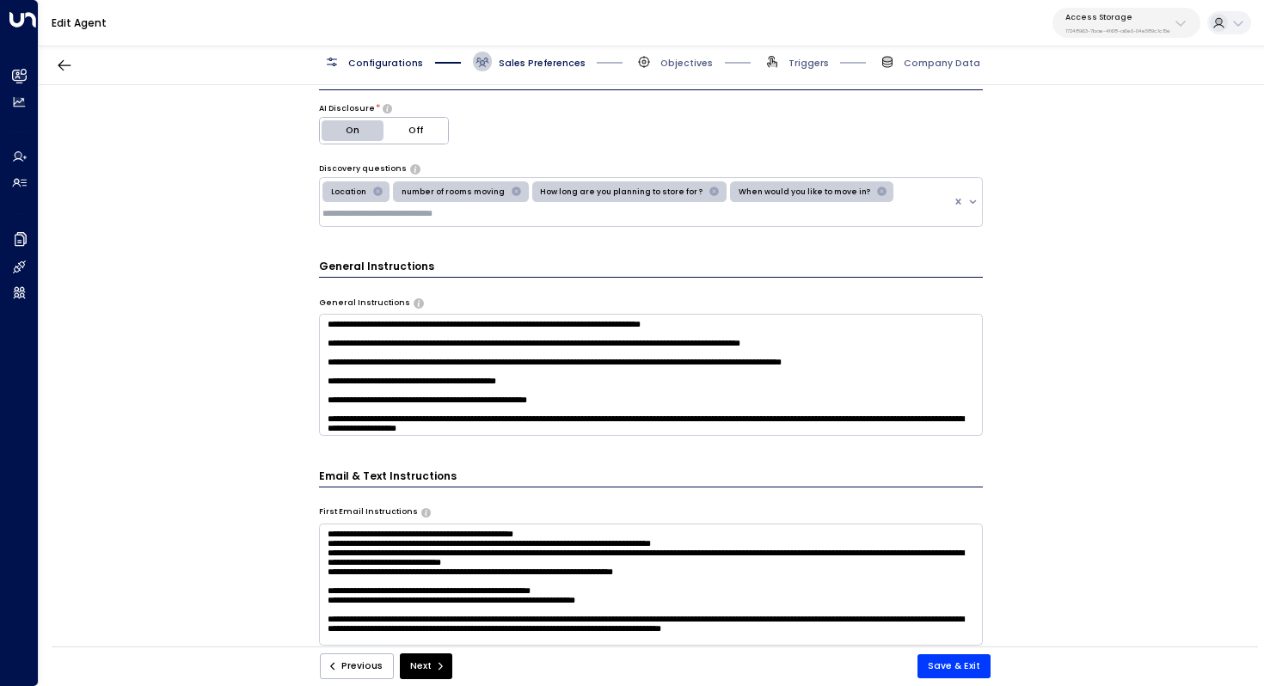
scroll to position [353, 0]
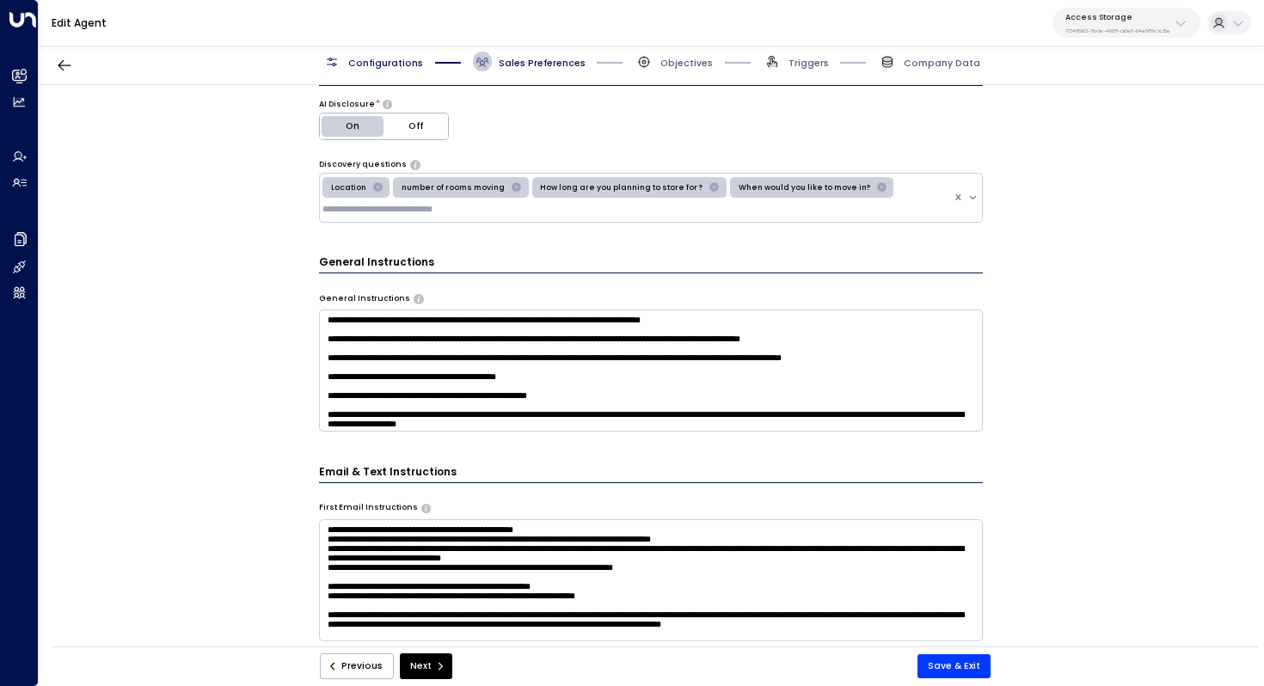
click at [742, 406] on textarea at bounding box center [651, 370] width 665 height 122
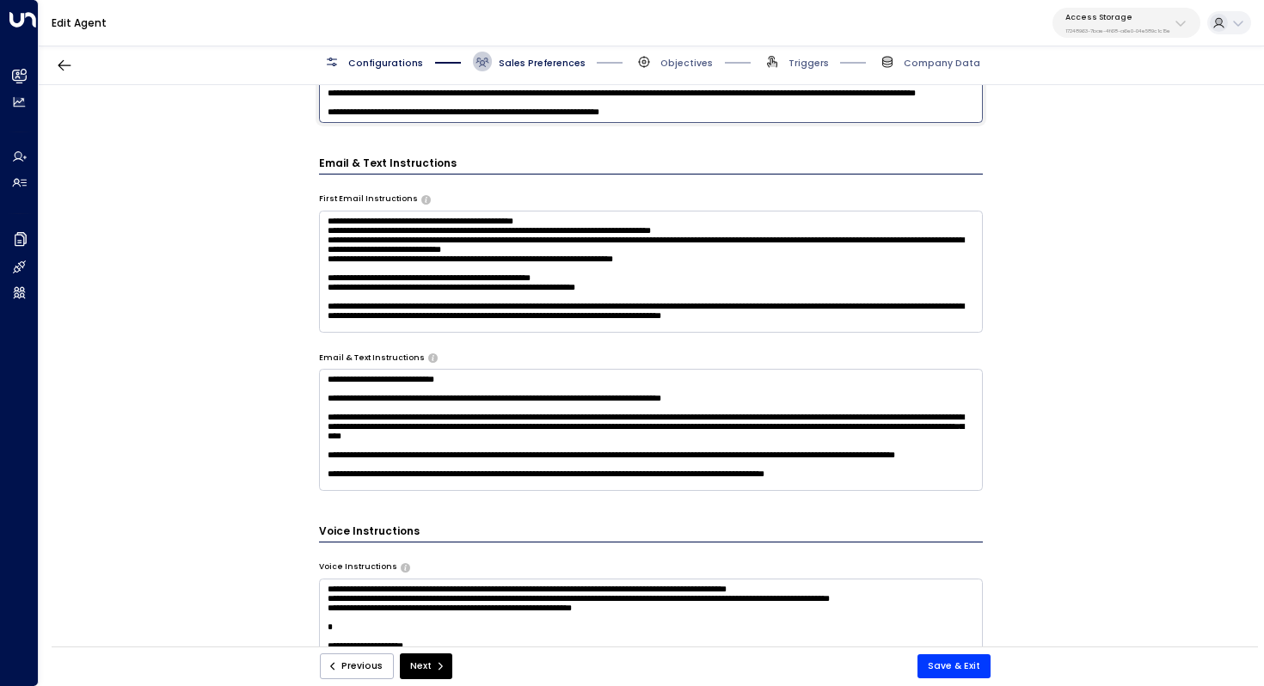
scroll to position [910, 0]
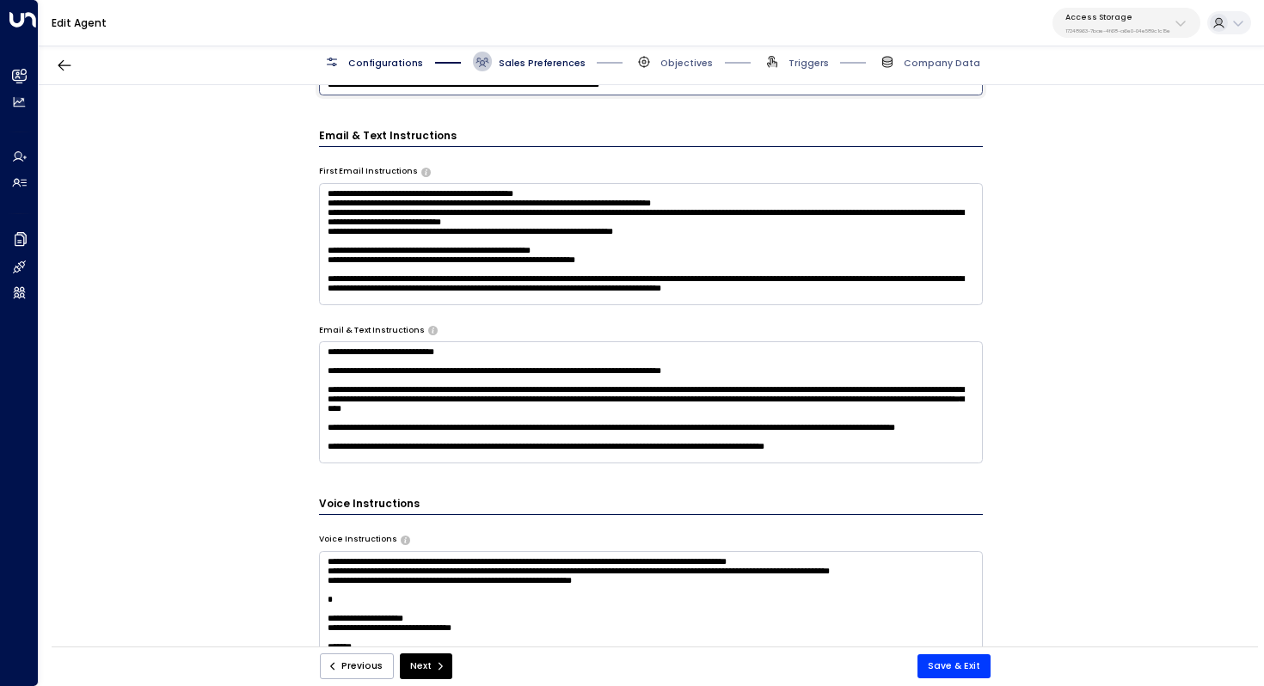
click at [536, 582] on textarea at bounding box center [651, 612] width 665 height 122
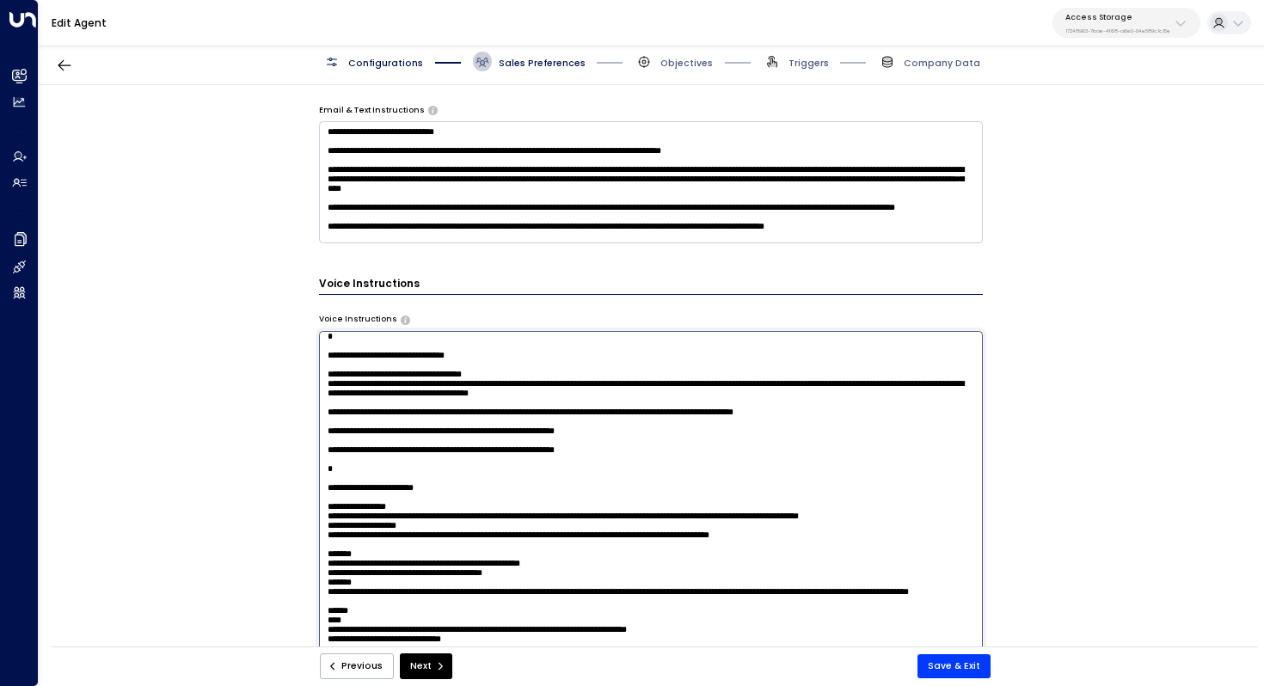
scroll to position [706, 0]
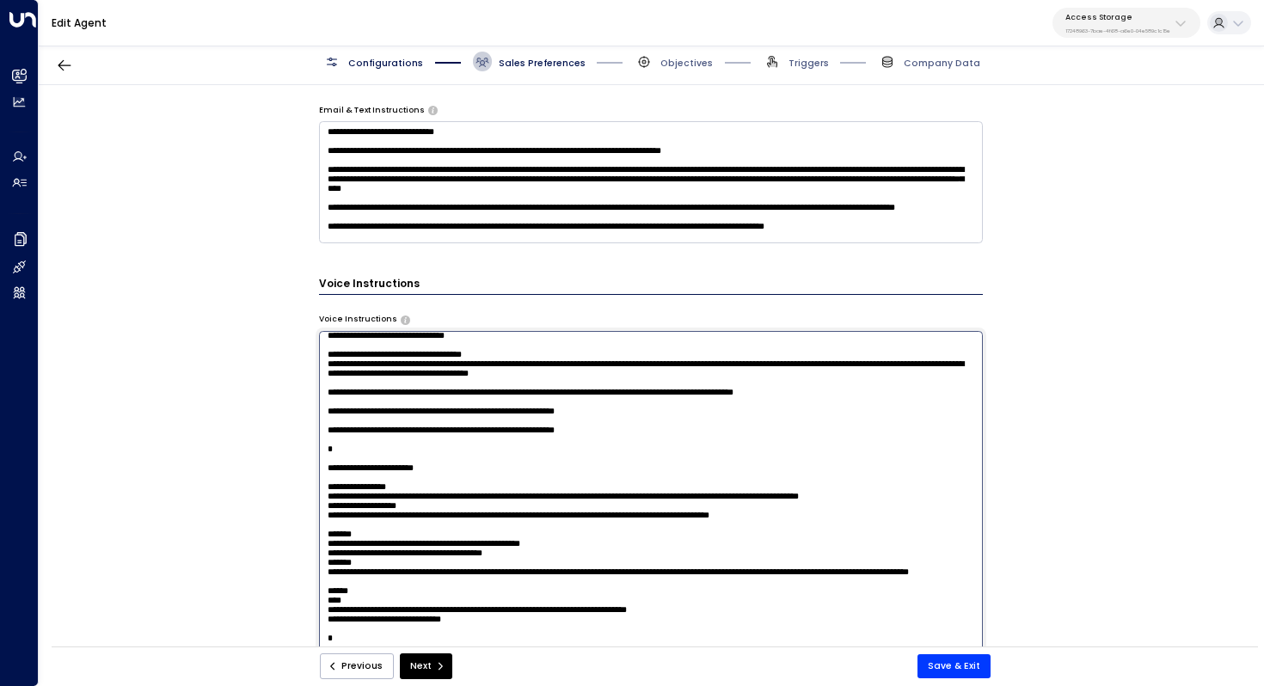
click at [1232, 537] on div "**********" at bounding box center [651, 370] width 1224 height 570
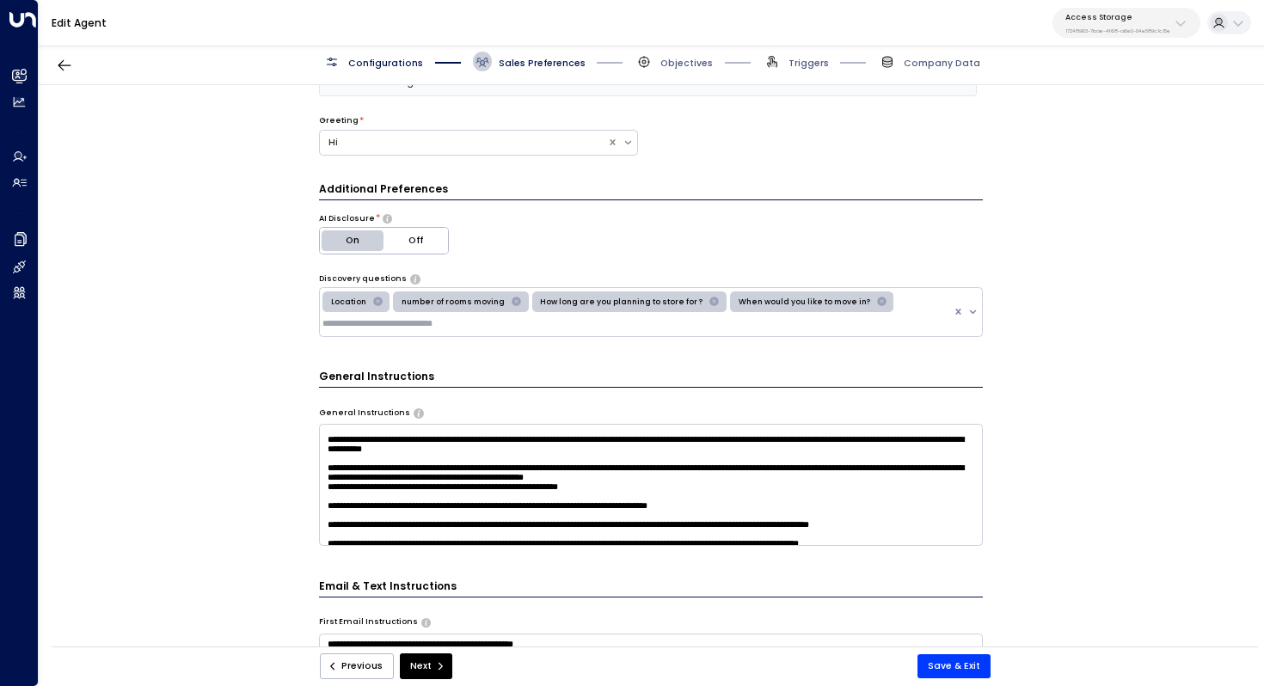
scroll to position [302, 0]
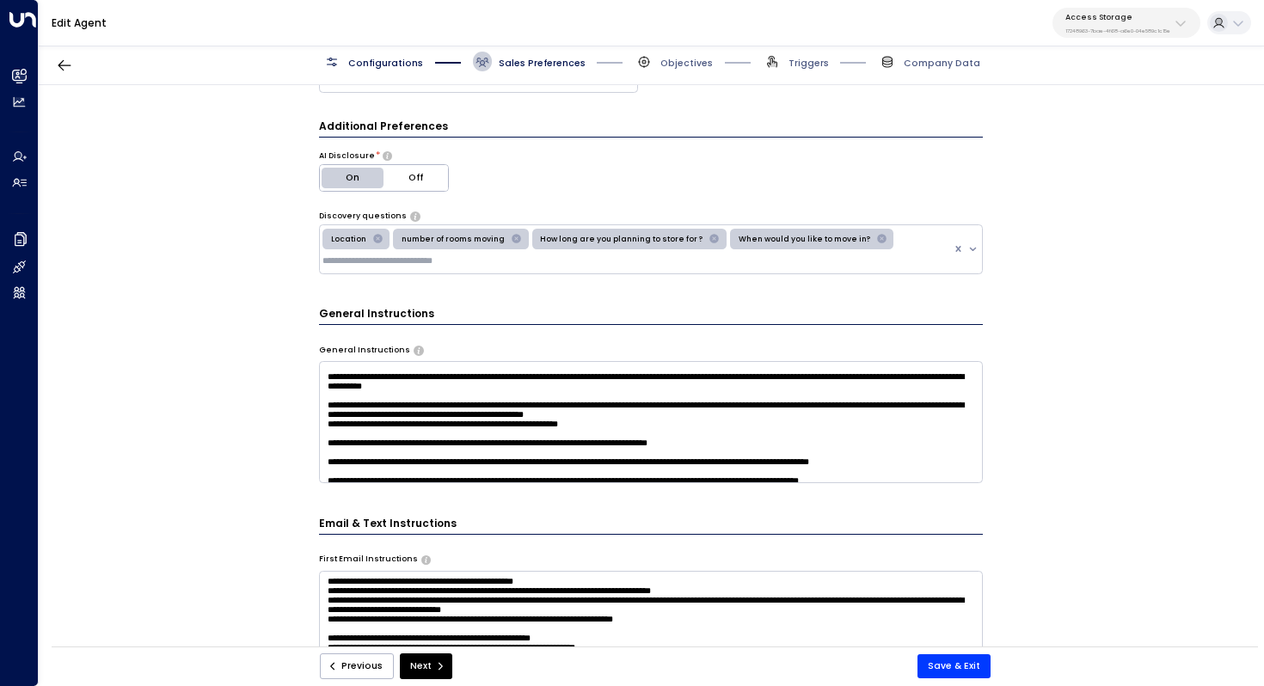
click at [366, 371] on textarea at bounding box center [651, 422] width 665 height 122
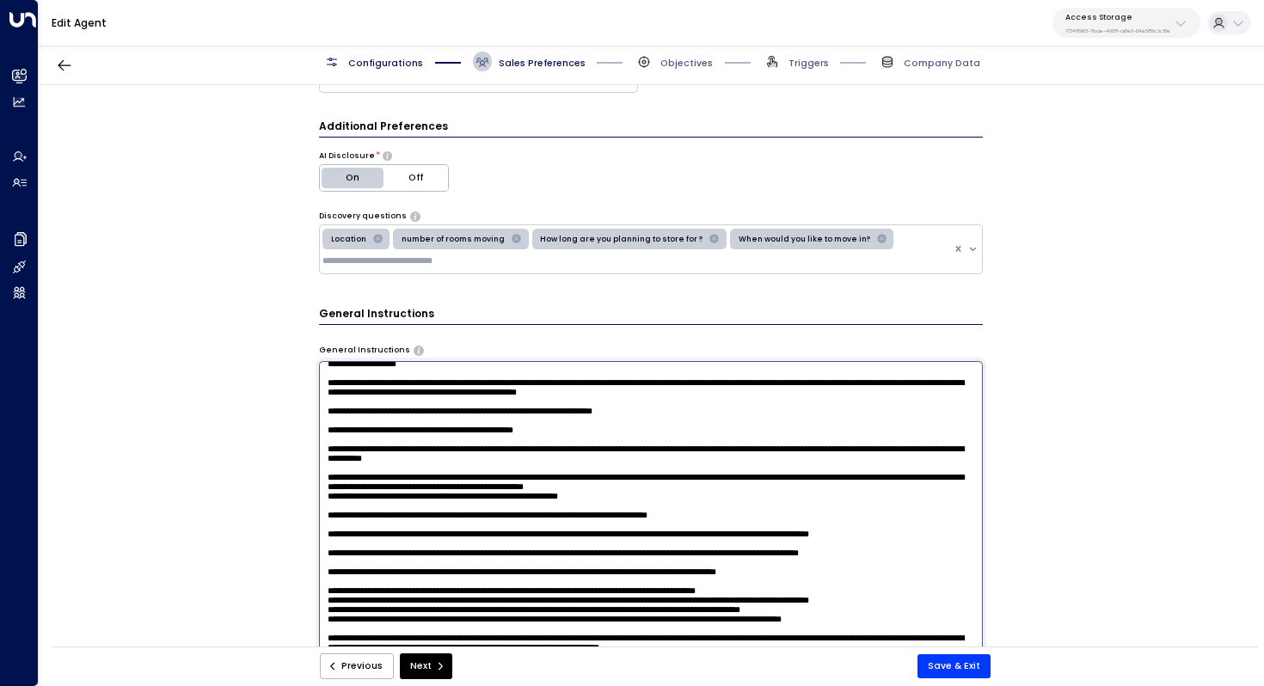
scroll to position [0, 0]
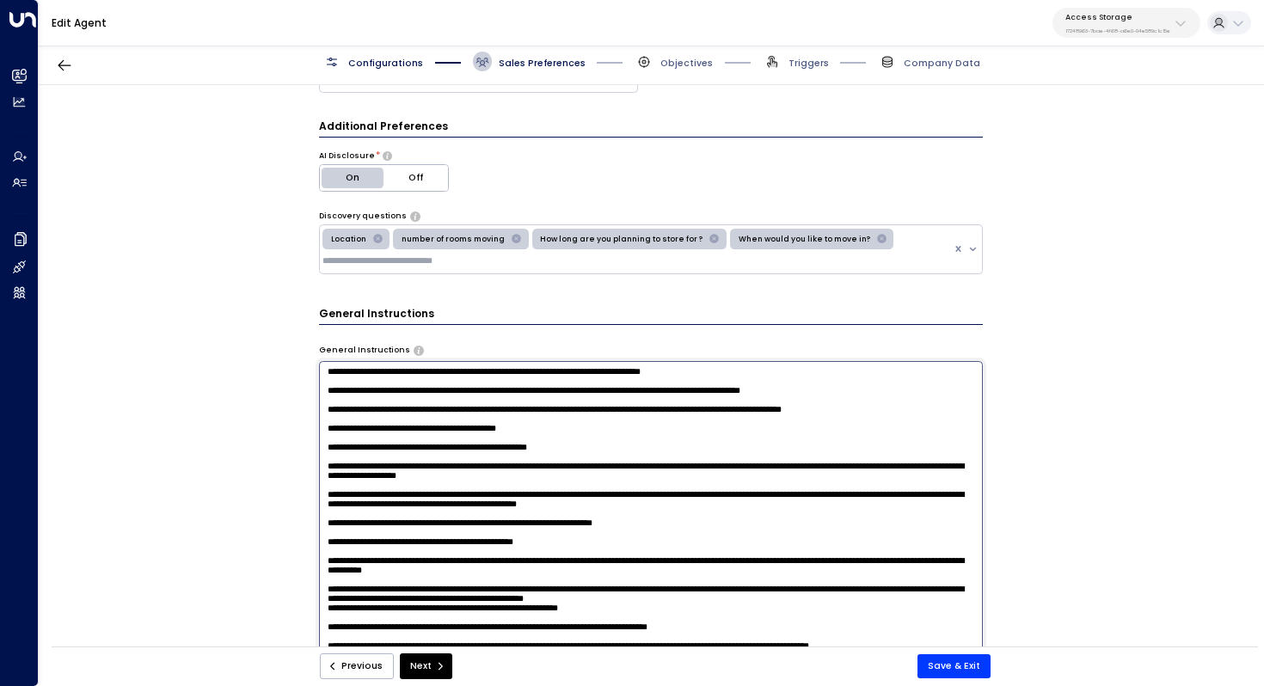
click at [663, 460] on textarea at bounding box center [651, 532] width 665 height 342
click at [665, 476] on textarea at bounding box center [651, 532] width 665 height 342
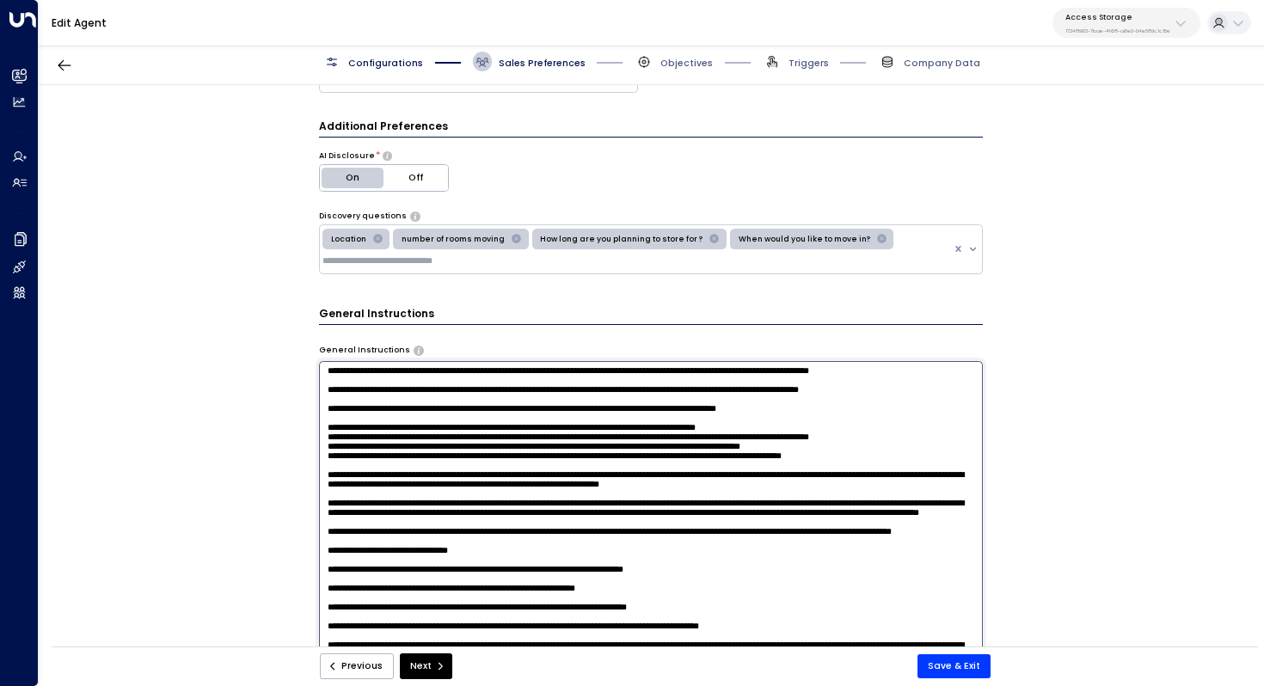
scroll to position [576, 0]
click at [233, 449] on div "**********" at bounding box center [651, 370] width 1224 height 570
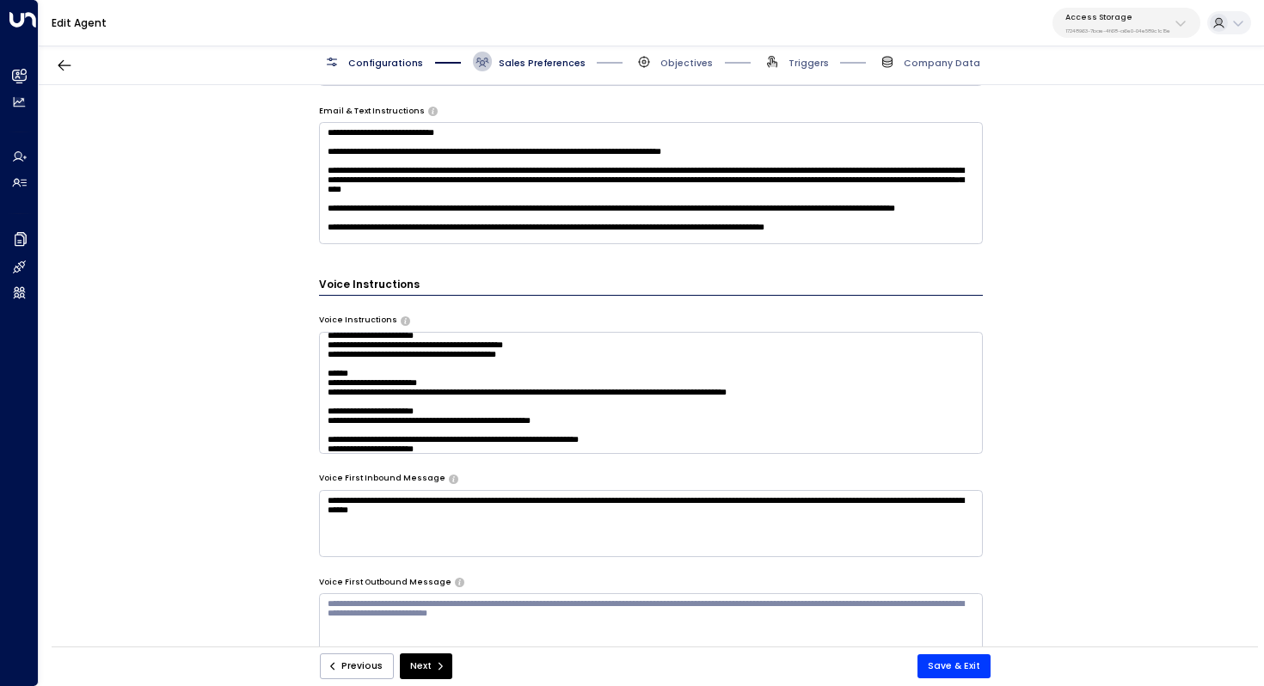
scroll to position [943, 0]
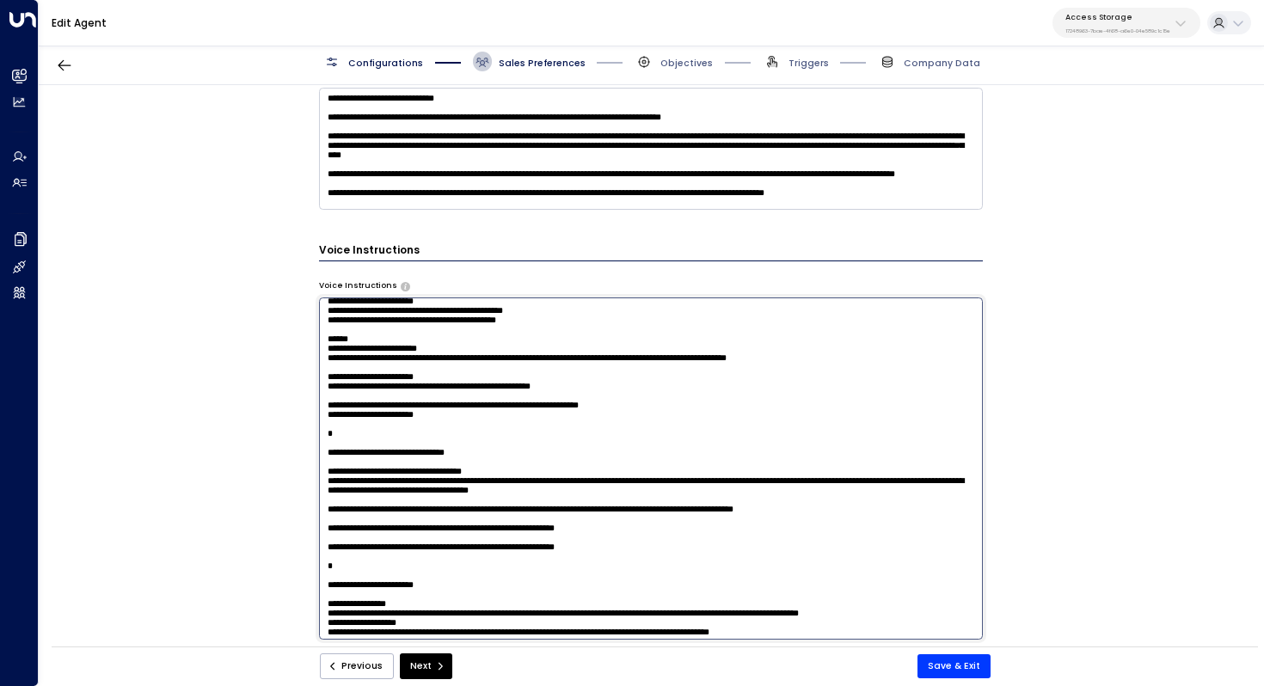
click at [535, 365] on textarea at bounding box center [651, 468] width 665 height 342
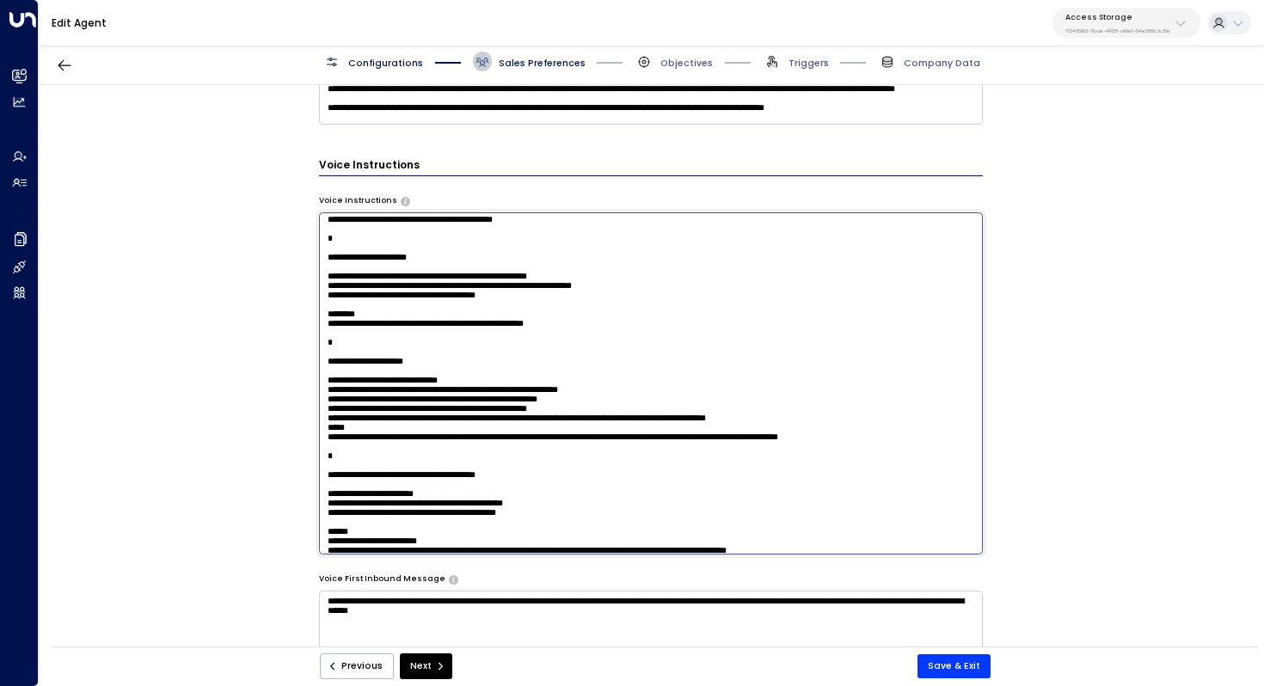
scroll to position [284, 0]
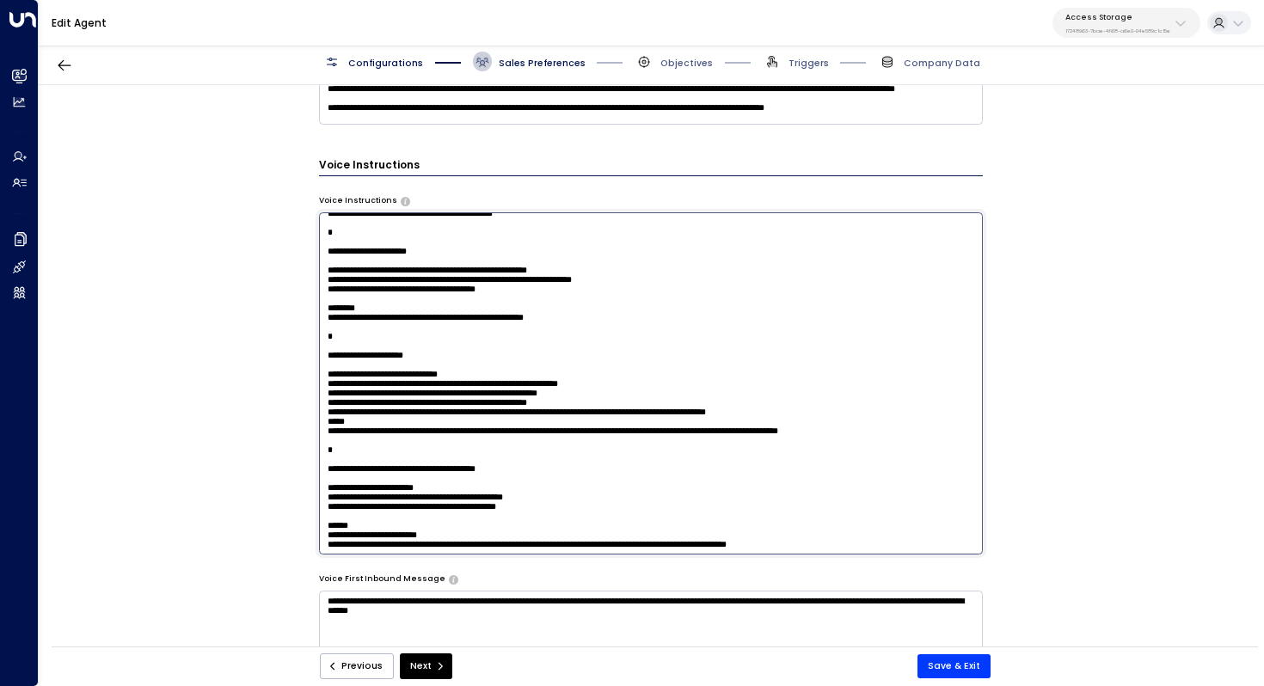
click at [202, 408] on div "**********" at bounding box center [651, 370] width 1224 height 570
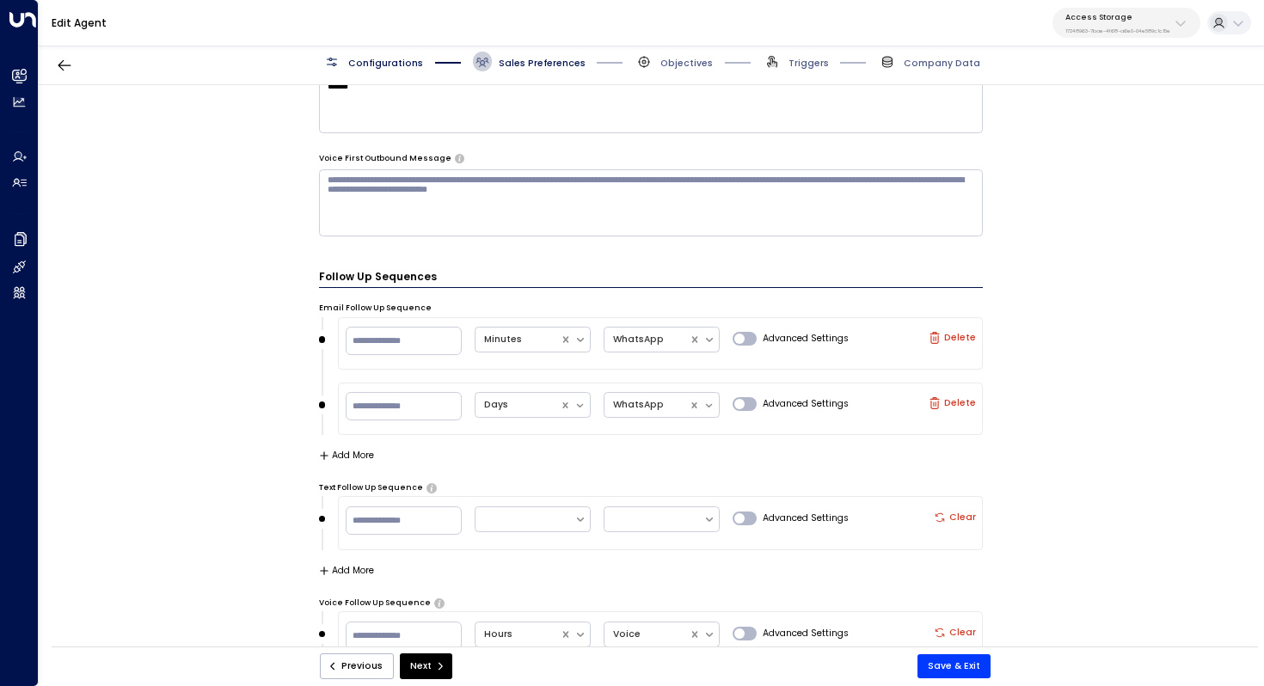
scroll to position [1384, 0]
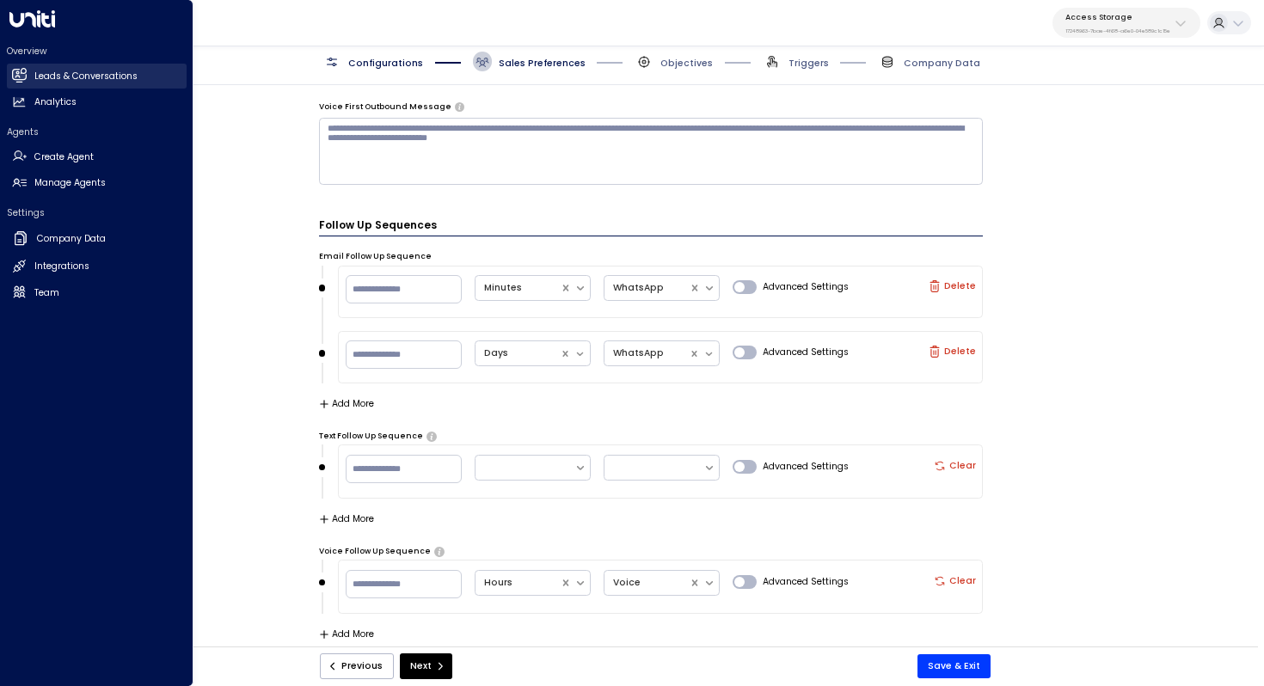
click at [67, 73] on h2 "Leads & Conversations" at bounding box center [85, 77] width 103 height 14
